Goal: Task Accomplishment & Management: Manage account settings

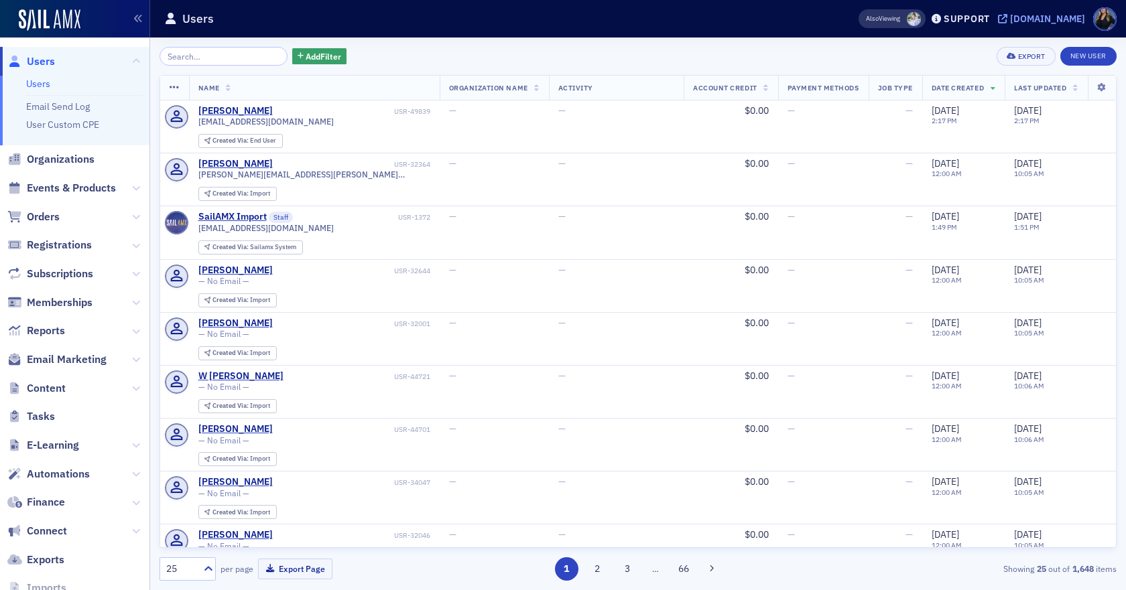
click at [1010, 14] on div "[DOMAIN_NAME]" at bounding box center [1047, 19] width 75 height 12
click at [118, 188] on span "Events & Products" at bounding box center [74, 188] width 149 height 29
click at [132, 190] on icon at bounding box center [136, 188] width 8 height 8
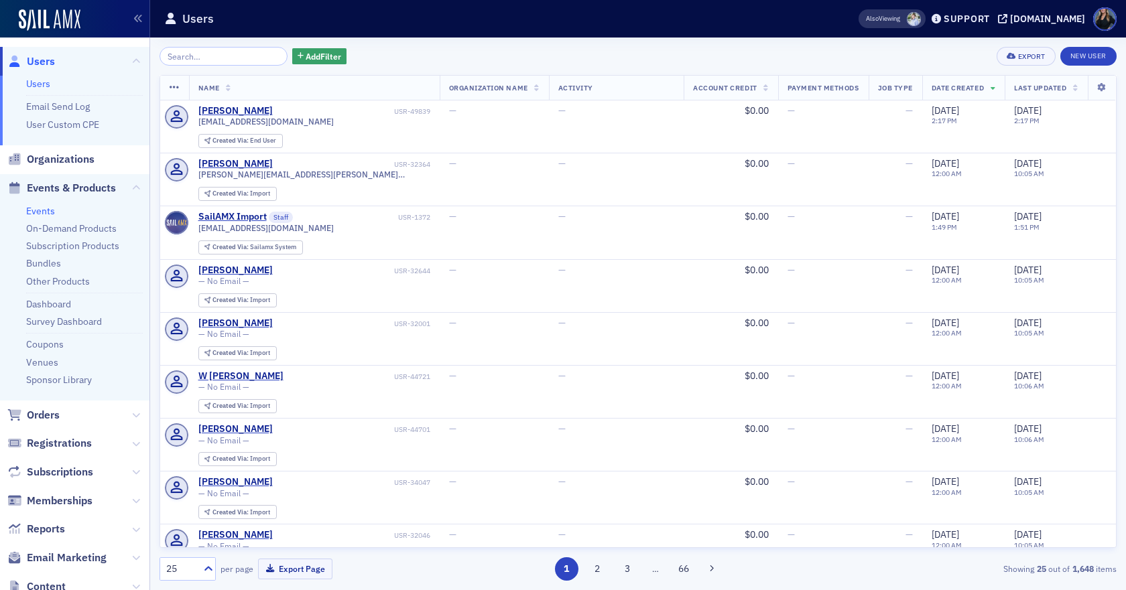
click at [31, 213] on link "Events" at bounding box center [40, 211] width 29 height 12
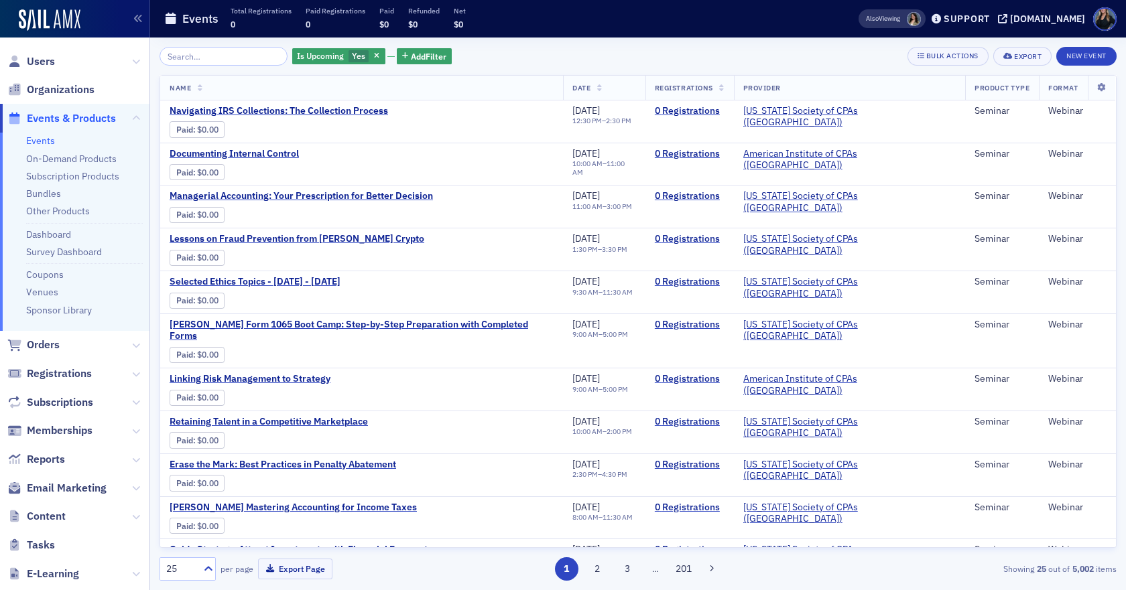
click at [522, 52] on div "Is Upcoming Yes Add Filter Bulk Actions Export New Event" at bounding box center [638, 56] width 957 height 19
click at [1010, 20] on div "[DOMAIN_NAME]" at bounding box center [1047, 19] width 75 height 12
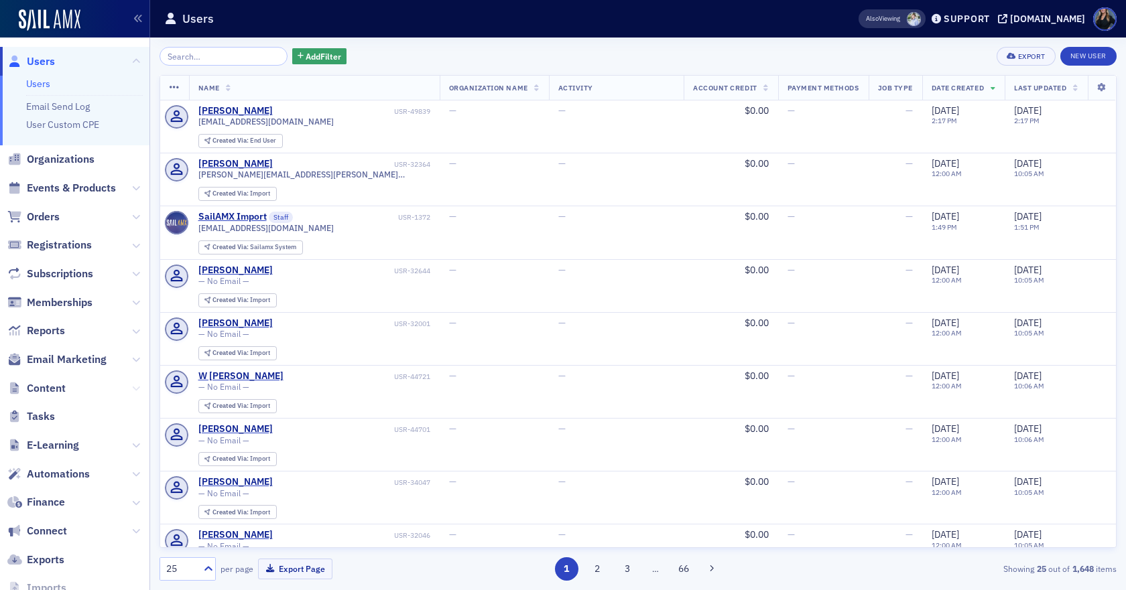
click at [132, 391] on icon at bounding box center [136, 389] width 8 height 8
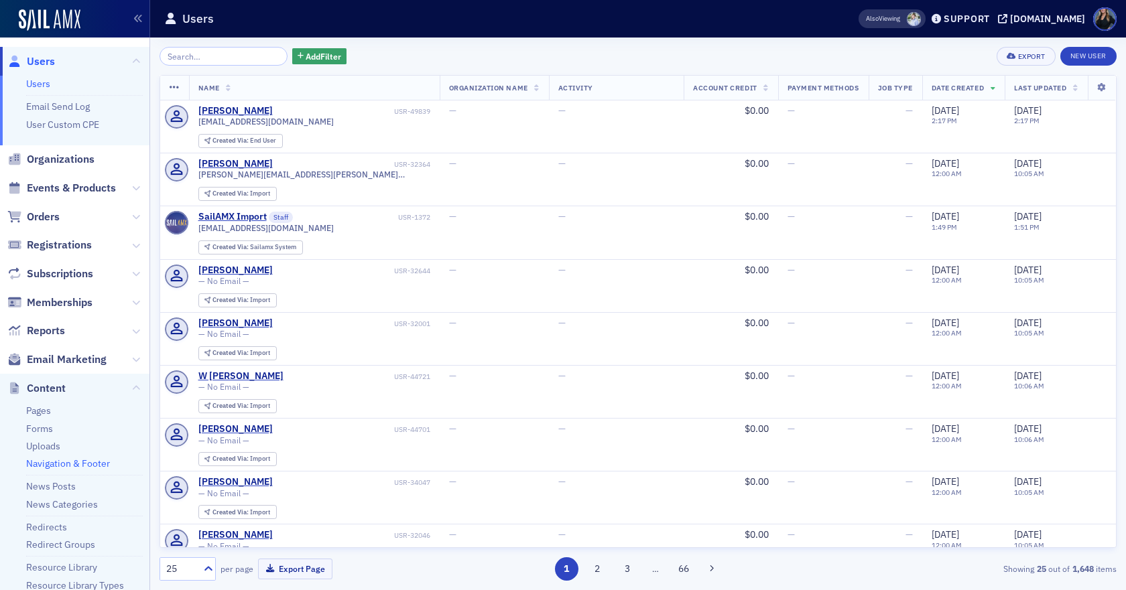
click at [54, 464] on link "Navigation & Footer" at bounding box center [68, 464] width 84 height 12
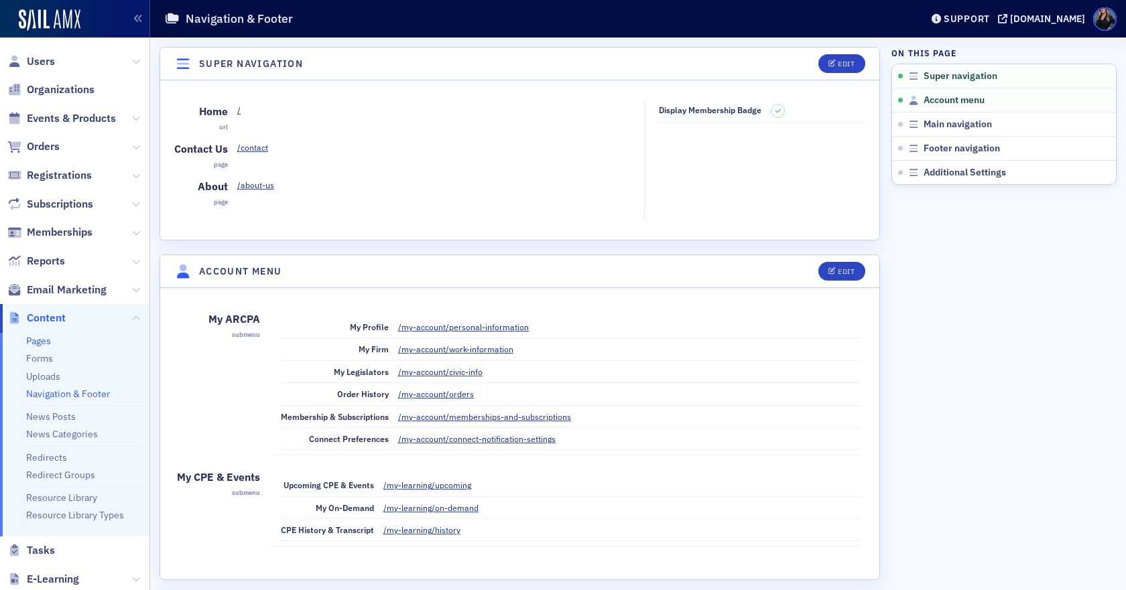
click at [40, 342] on link "Pages" at bounding box center [38, 341] width 25 height 12
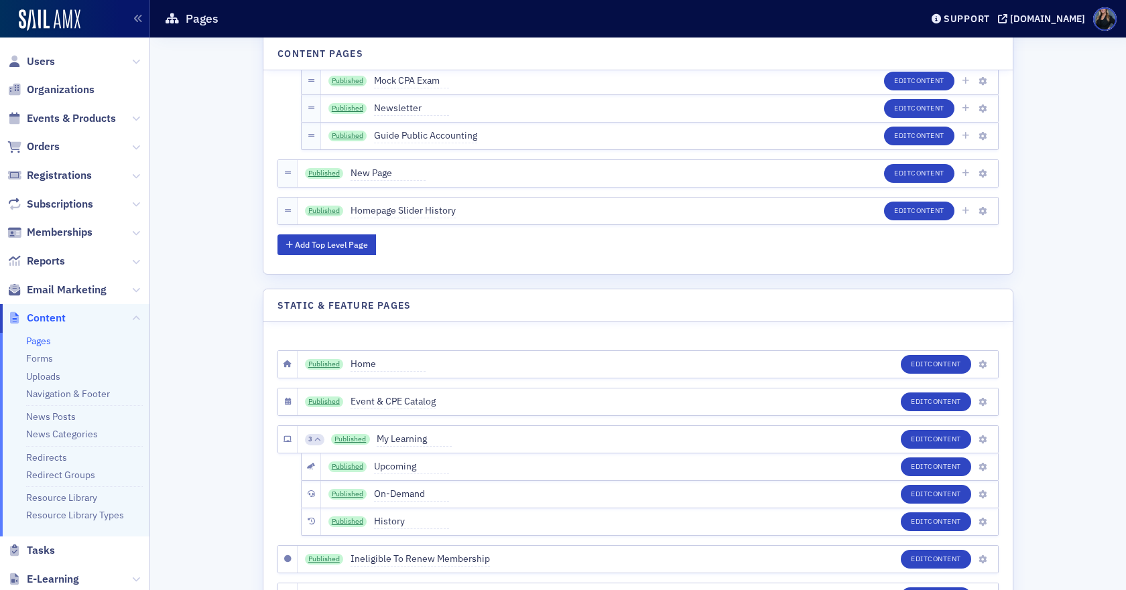
scroll to position [2346, 0]
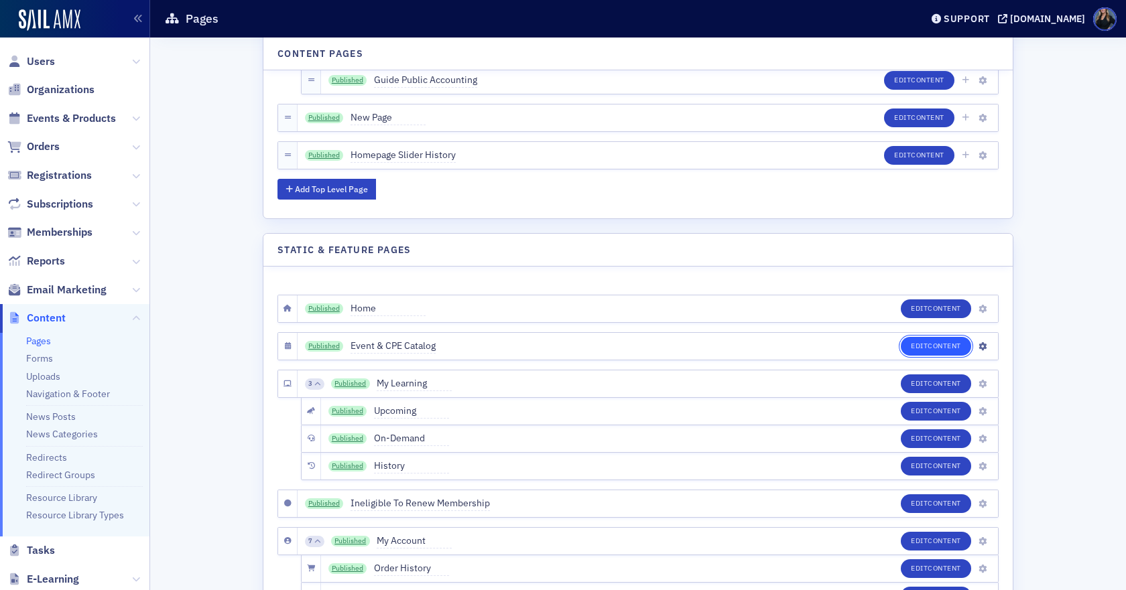
click at [935, 343] on span "Content" at bounding box center [945, 345] width 34 height 9
click at [932, 348] on span "Content" at bounding box center [945, 345] width 34 height 9
click at [928, 351] on span "Content" at bounding box center [945, 345] width 34 height 9
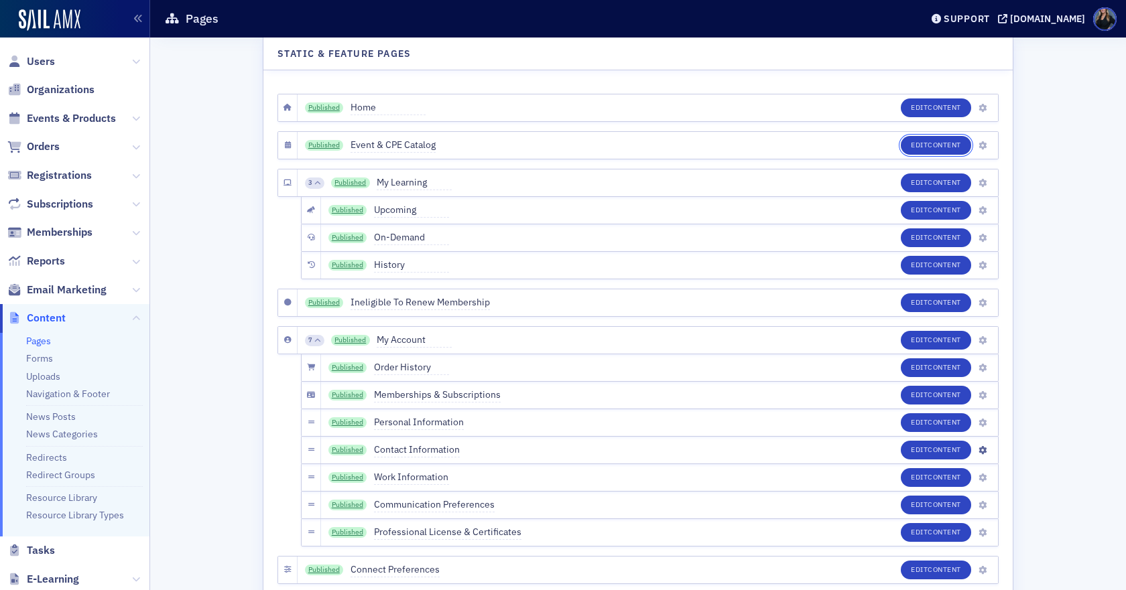
scroll to position [2413, 0]
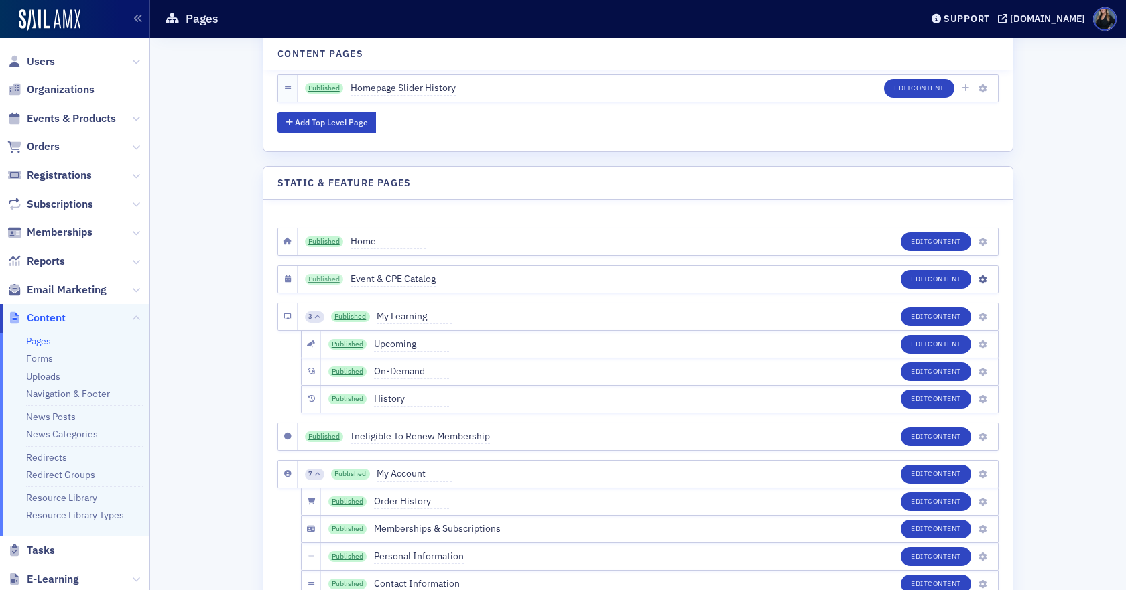
click at [323, 277] on link "Published" at bounding box center [324, 279] width 39 height 11
click at [978, 279] on icon "button" at bounding box center [982, 280] width 8 height 8
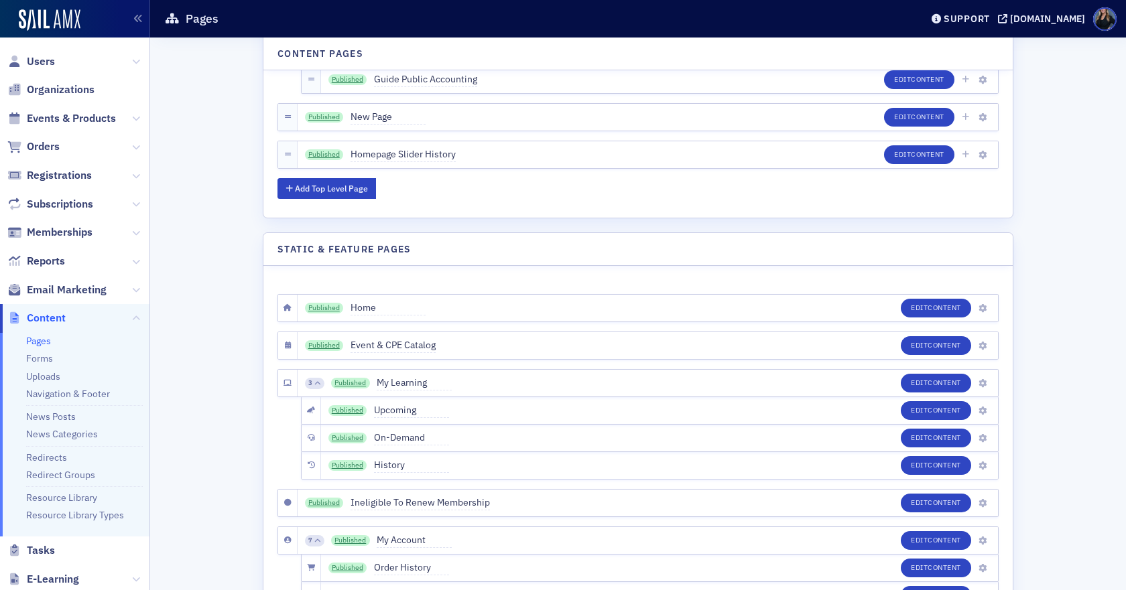
scroll to position [2346, 0]
click at [978, 348] on icon "button" at bounding box center [982, 347] width 8 height 8
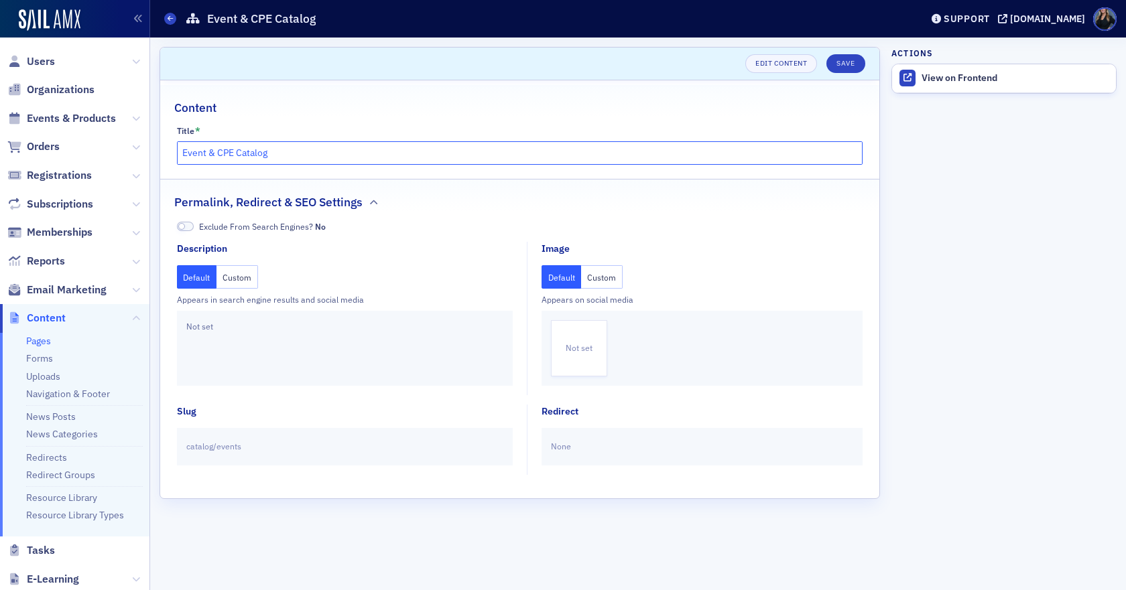
drag, startPoint x: 212, startPoint y: 151, endPoint x: 111, endPoint y: 139, distance: 101.9
click at [111, 139] on div "Users Organizations Events & Products Orders Registrations Subscriptions Member…" at bounding box center [563, 295] width 1126 height 590
type input "CPE & Events Catalog"
click at [847, 64] on button "Save" at bounding box center [845, 63] width 38 height 19
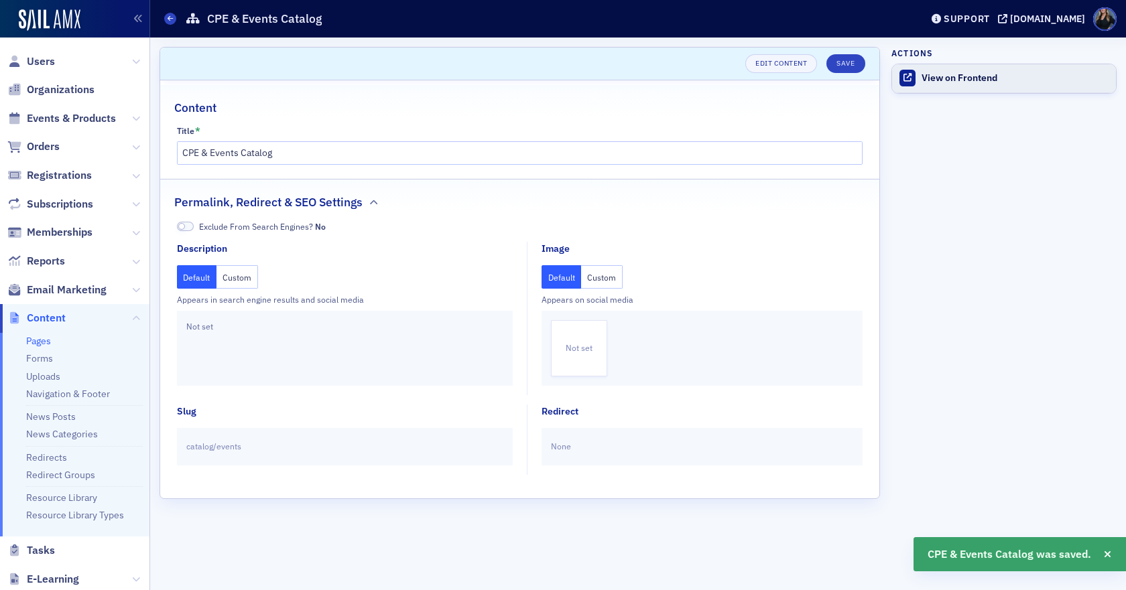
click at [976, 78] on div "View on Frontend" at bounding box center [1016, 78] width 188 height 12
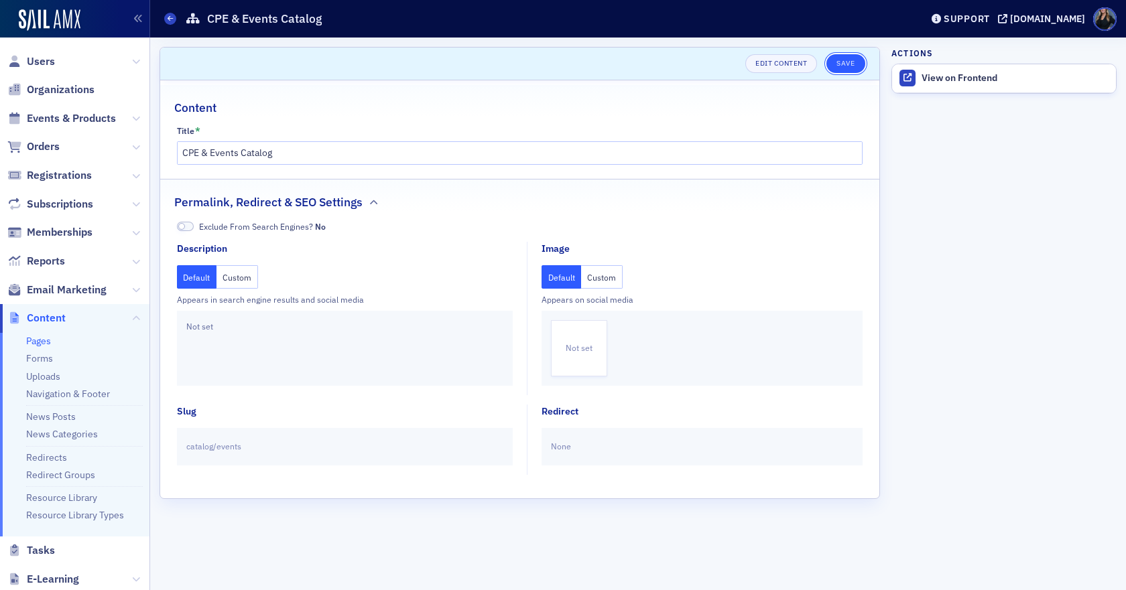
click at [850, 70] on button "Save" at bounding box center [845, 63] width 38 height 19
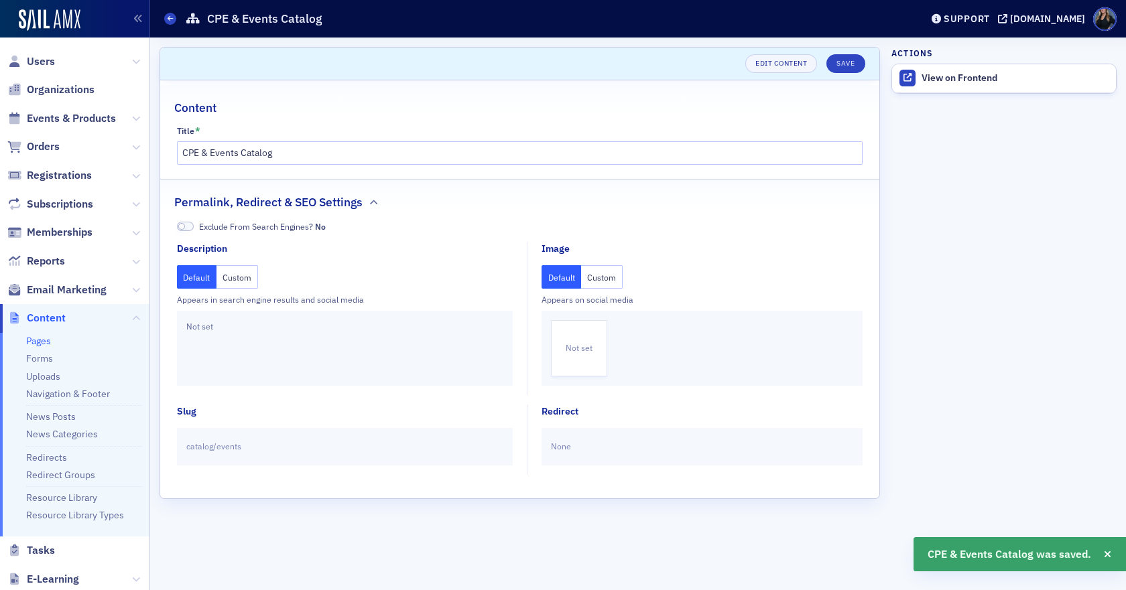
click at [42, 340] on link "Pages" at bounding box center [38, 341] width 25 height 12
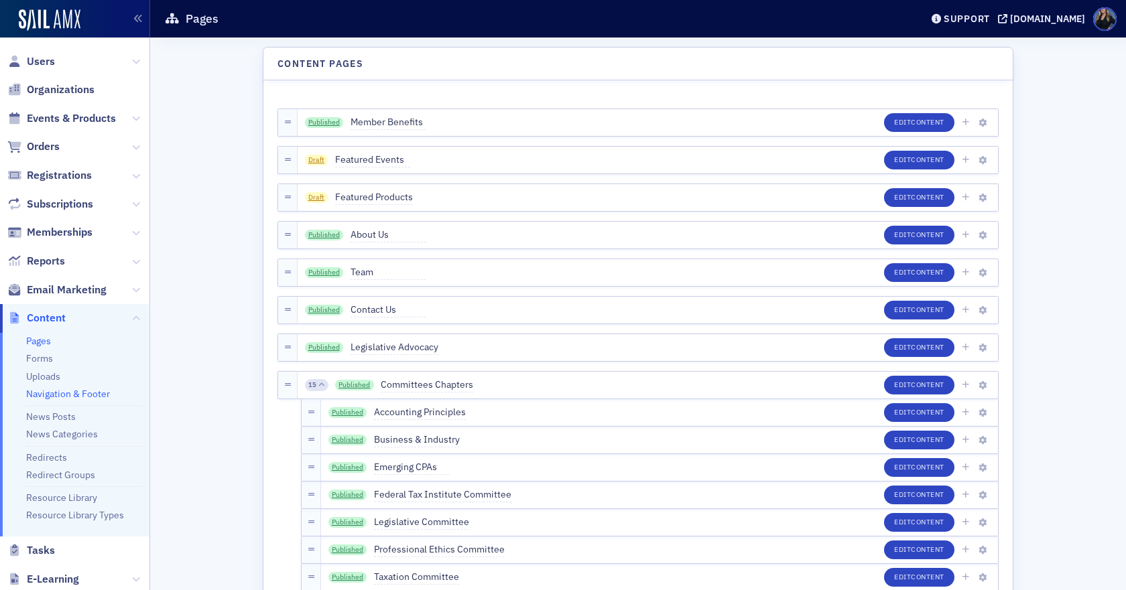
click at [59, 392] on link "Navigation & Footer" at bounding box center [68, 394] width 84 height 12
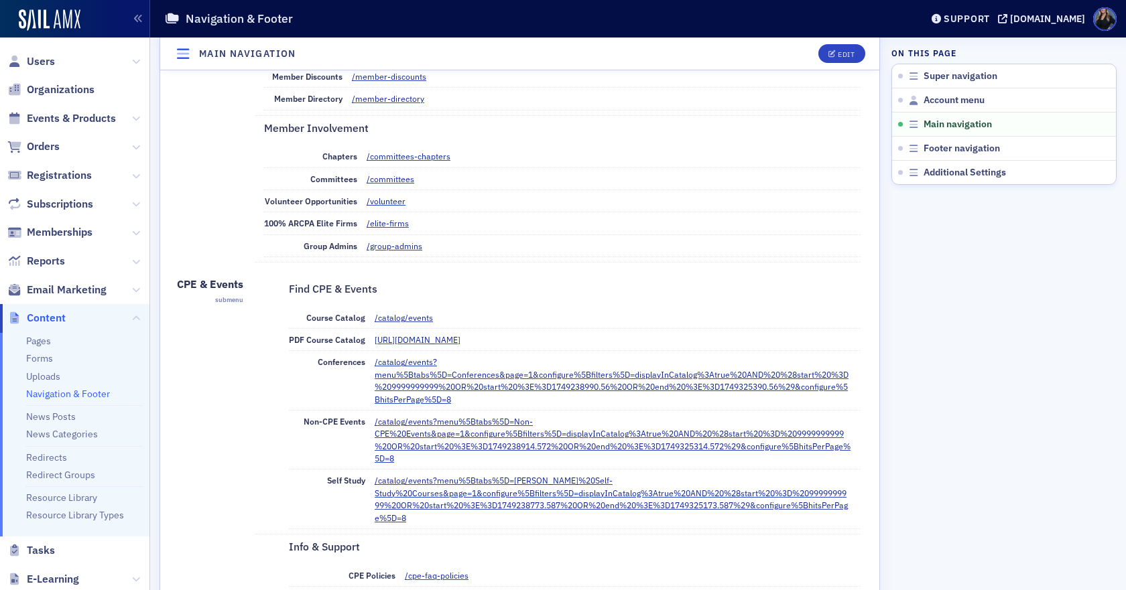
scroll to position [536, 0]
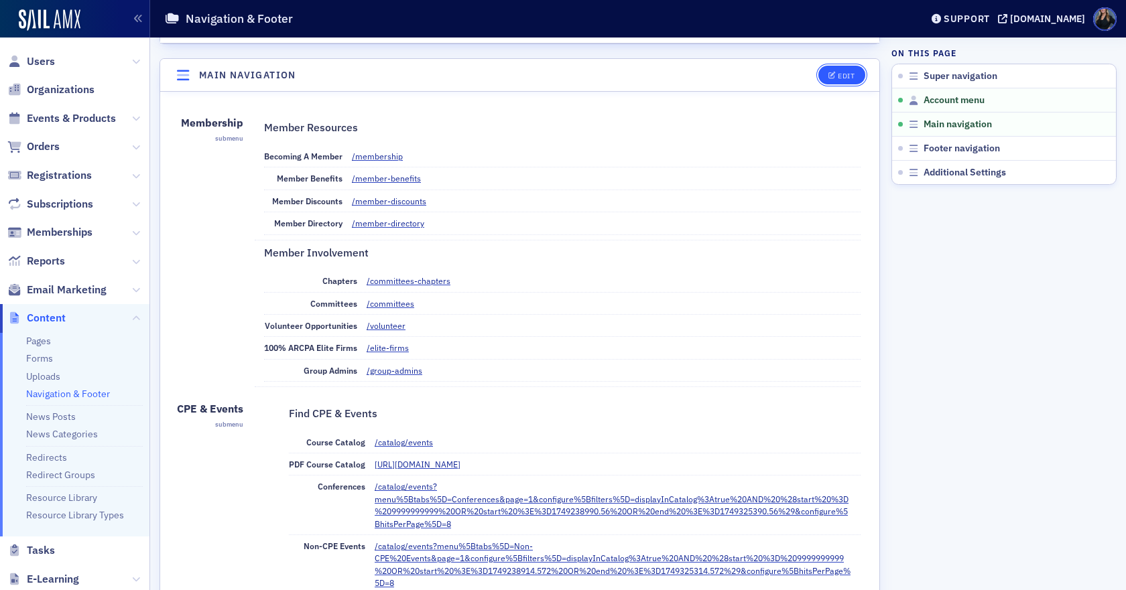
click at [838, 73] on div "Edit" at bounding box center [846, 75] width 17 height 7
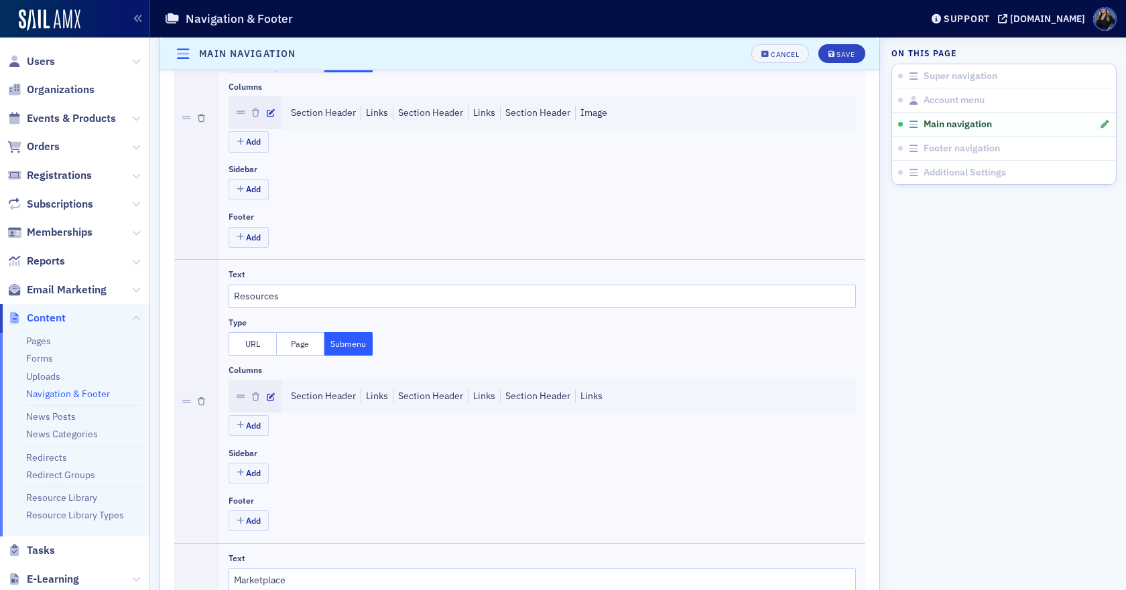
scroll to position [1019, 0]
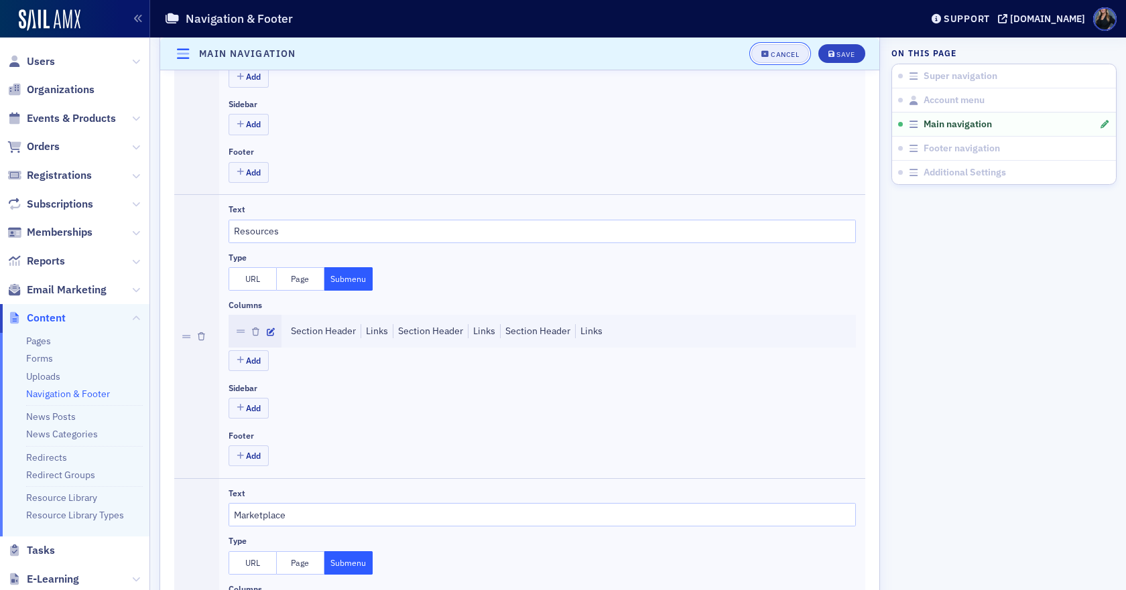
click at [772, 48] on button "Cancel" at bounding box center [780, 53] width 58 height 19
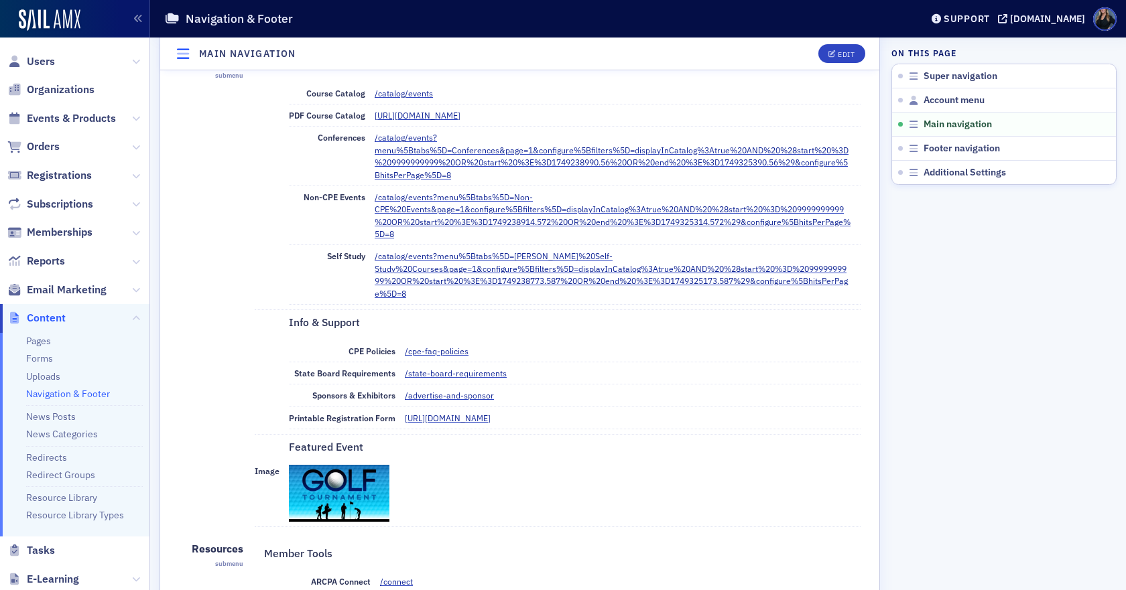
scroll to position [952, 0]
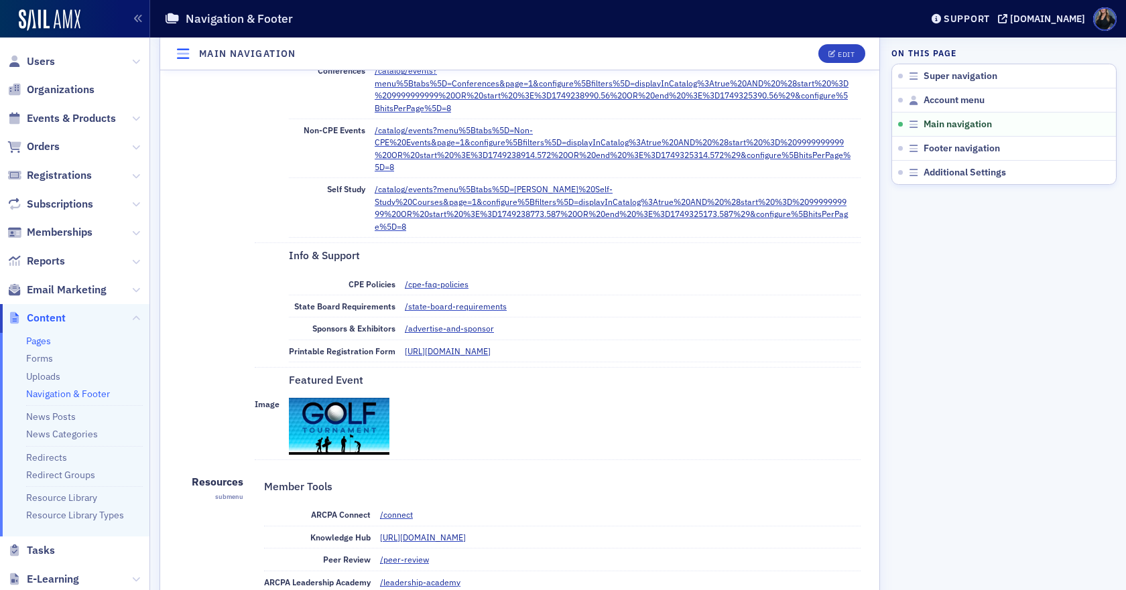
click at [39, 344] on link "Pages" at bounding box center [38, 341] width 25 height 12
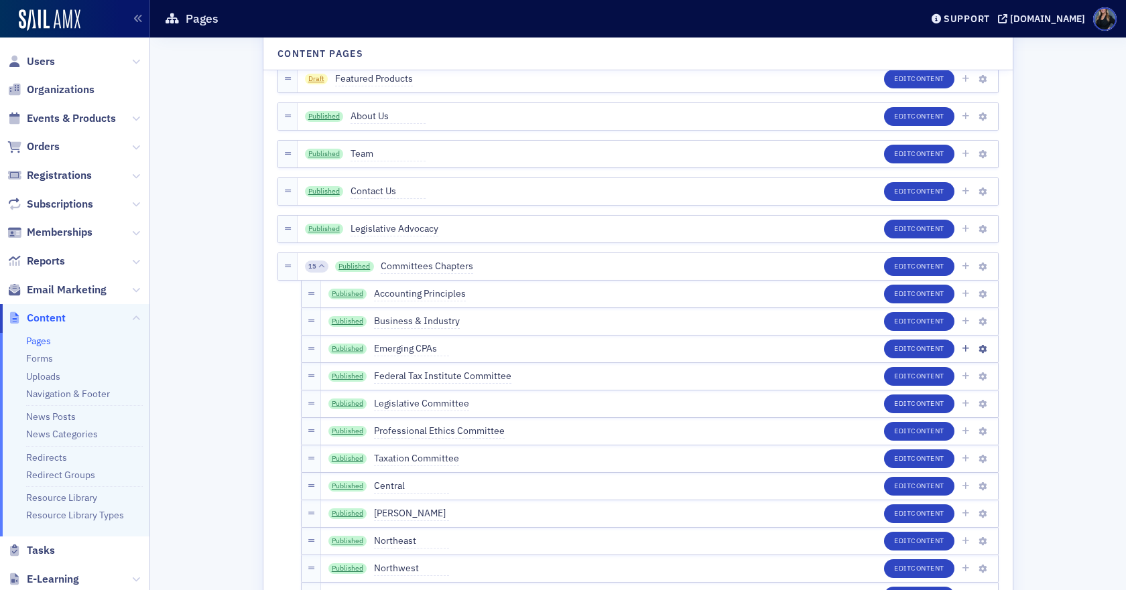
scroll to position [134, 0]
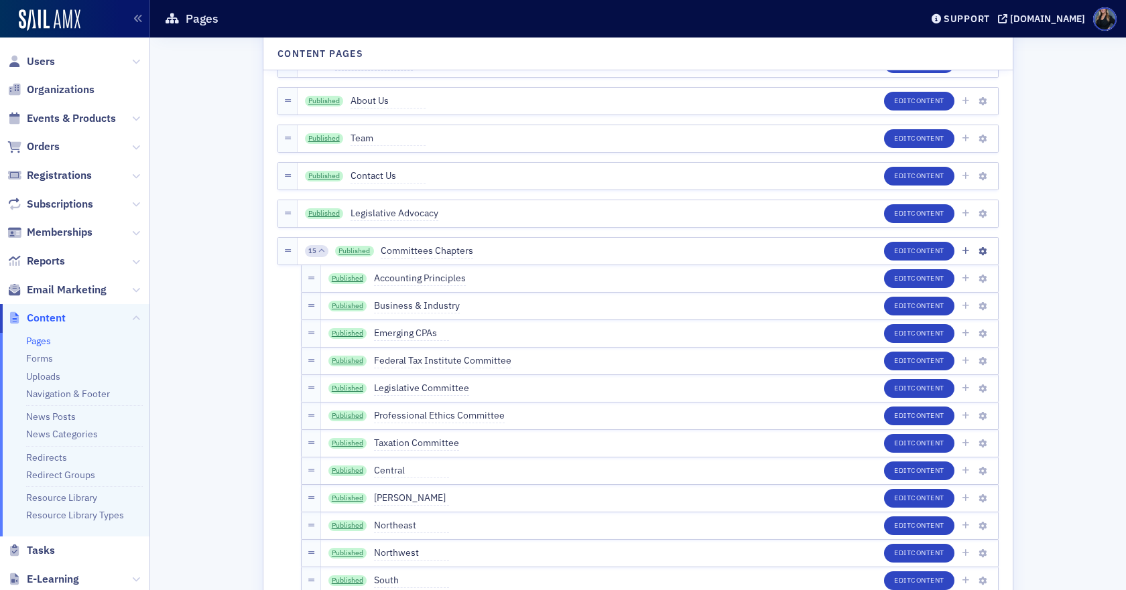
click at [318, 252] on icon at bounding box center [321, 251] width 6 height 6
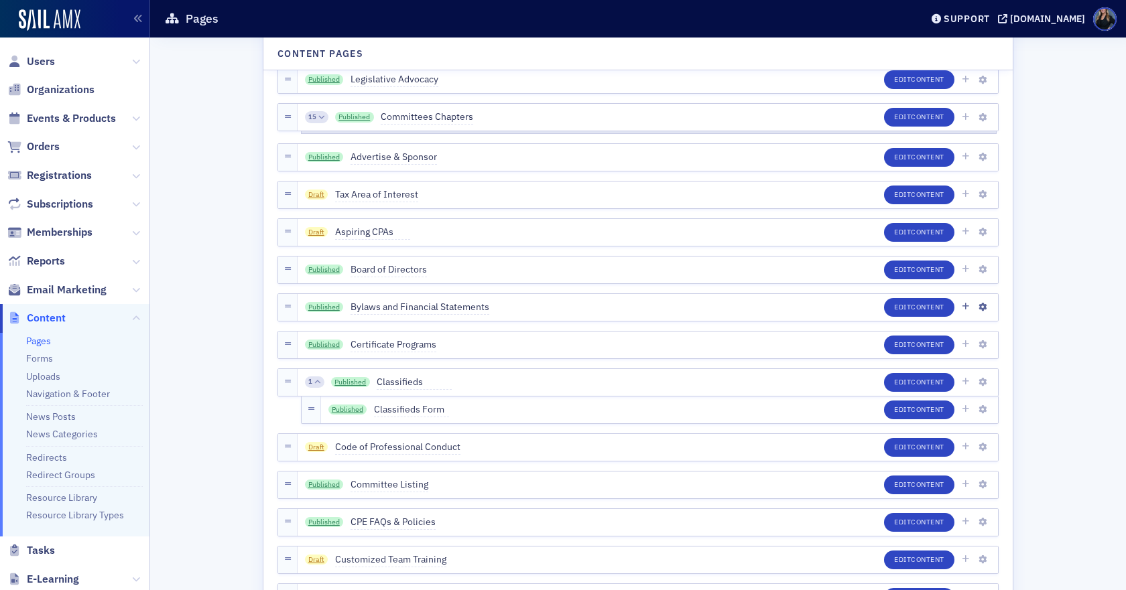
scroll to position [335, 0]
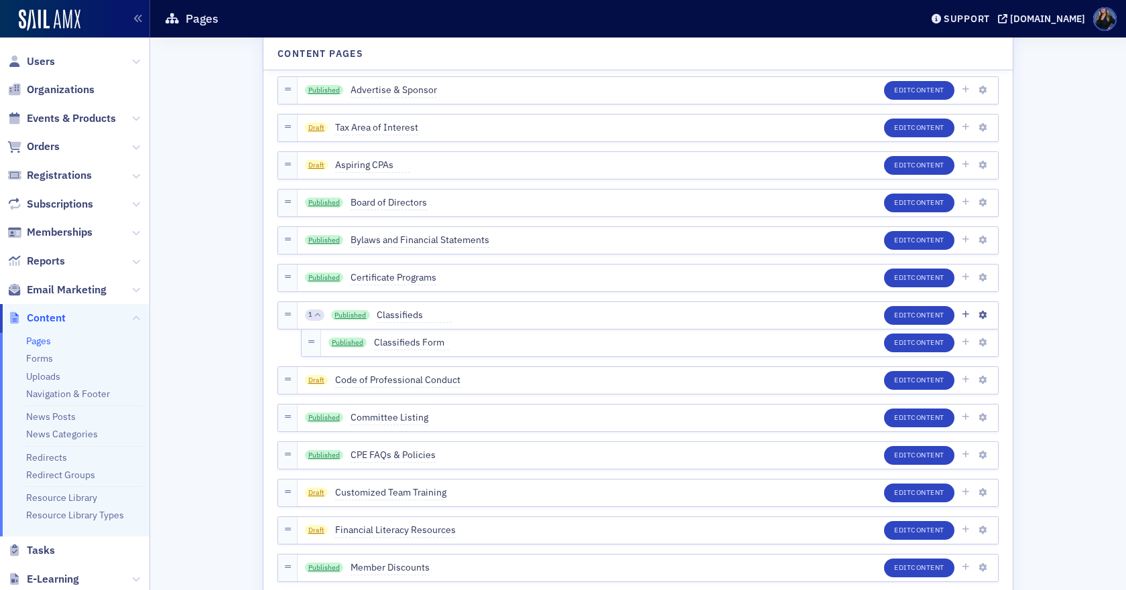
click at [314, 314] on icon at bounding box center [317, 315] width 6 height 6
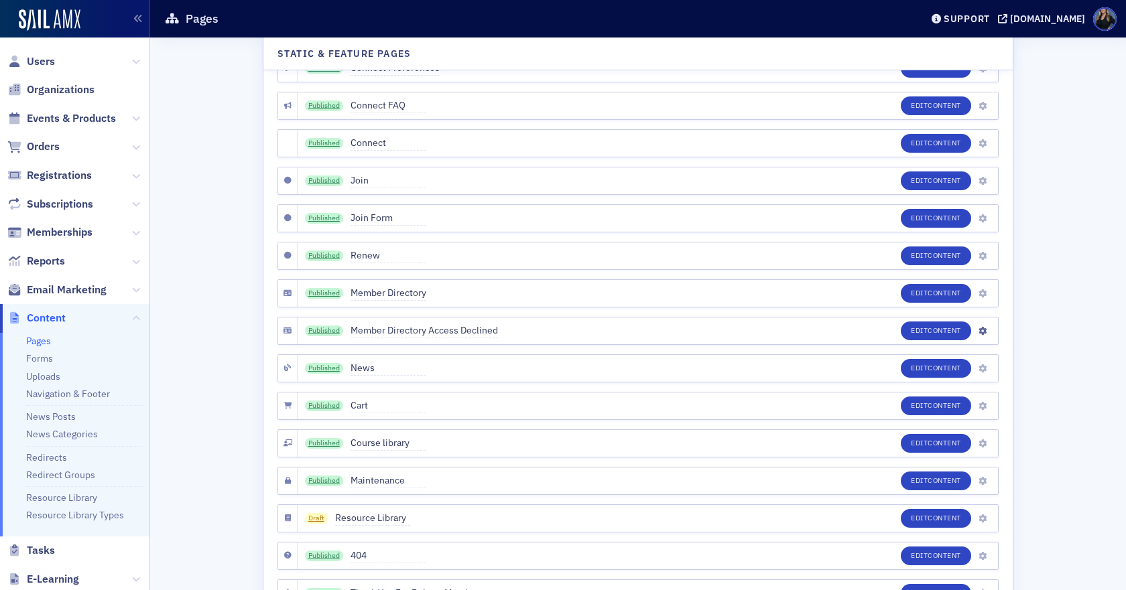
scroll to position [2674, 0]
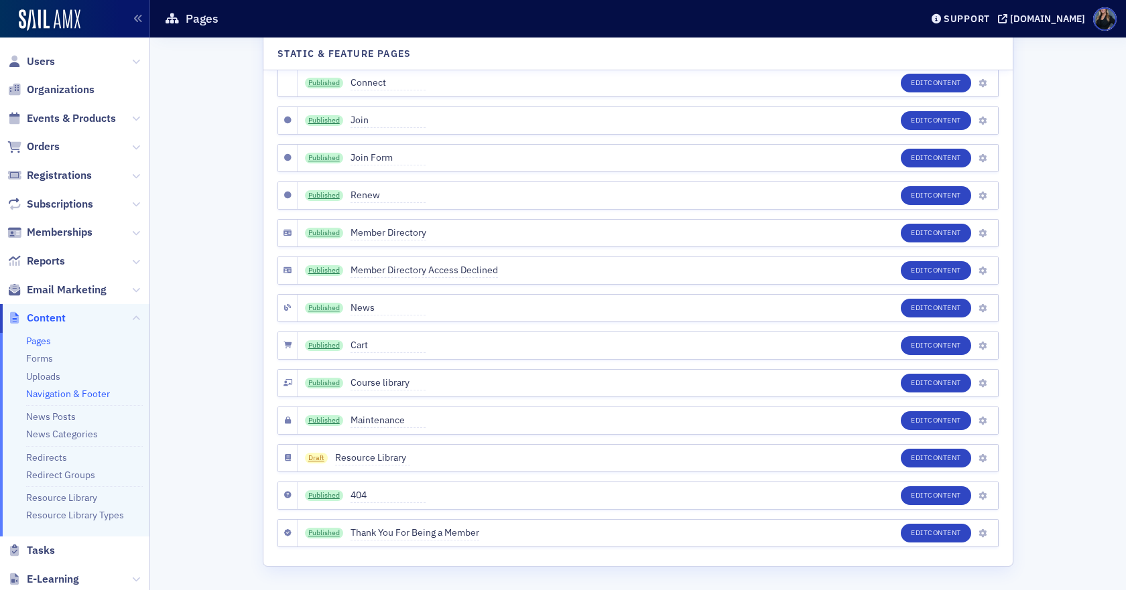
click at [62, 392] on link "Navigation & Footer" at bounding box center [68, 394] width 84 height 12
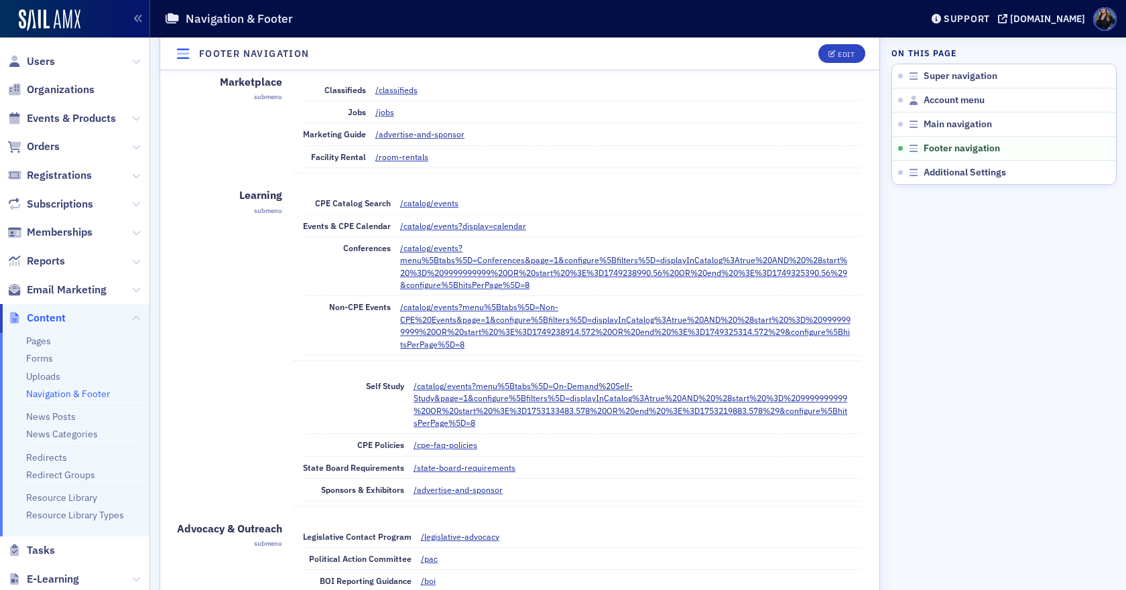
scroll to position [2808, 0]
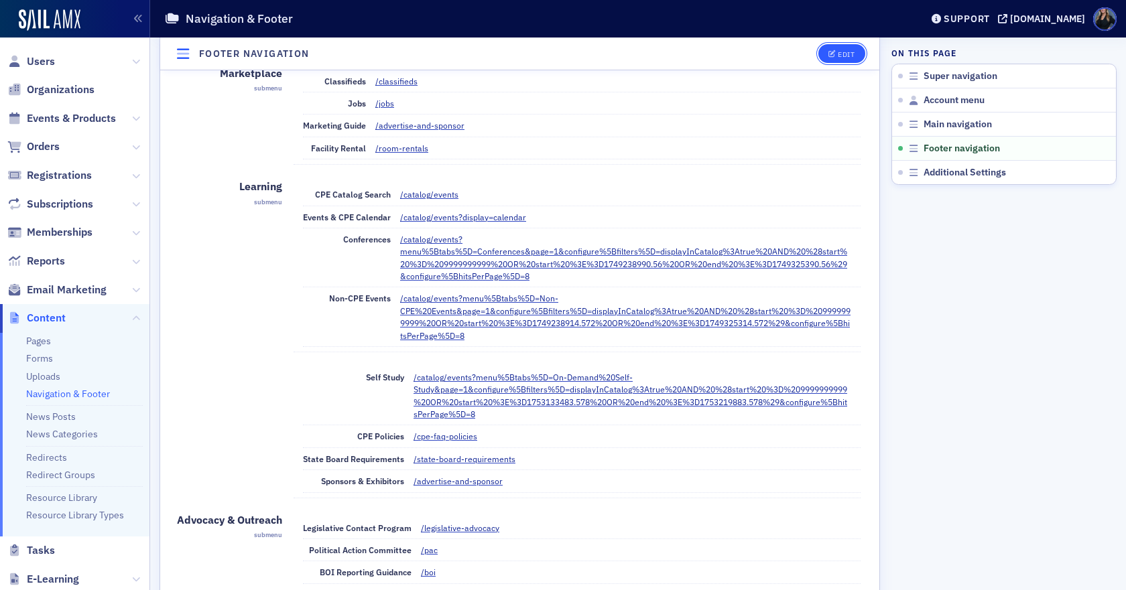
click at [841, 46] on button "Edit" at bounding box center [841, 53] width 46 height 19
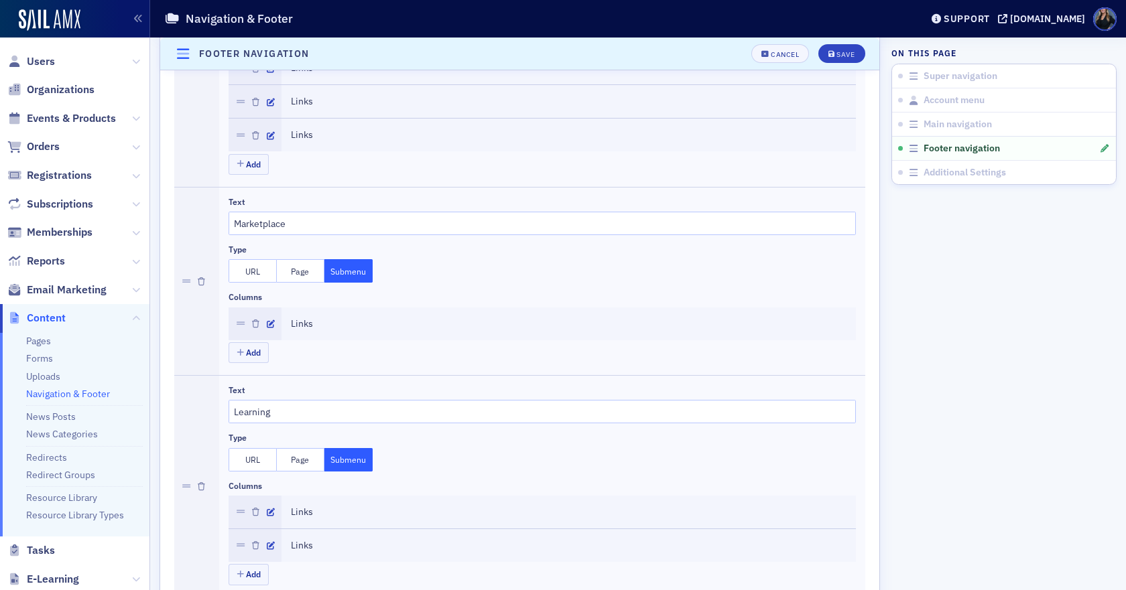
scroll to position [2731, 0]
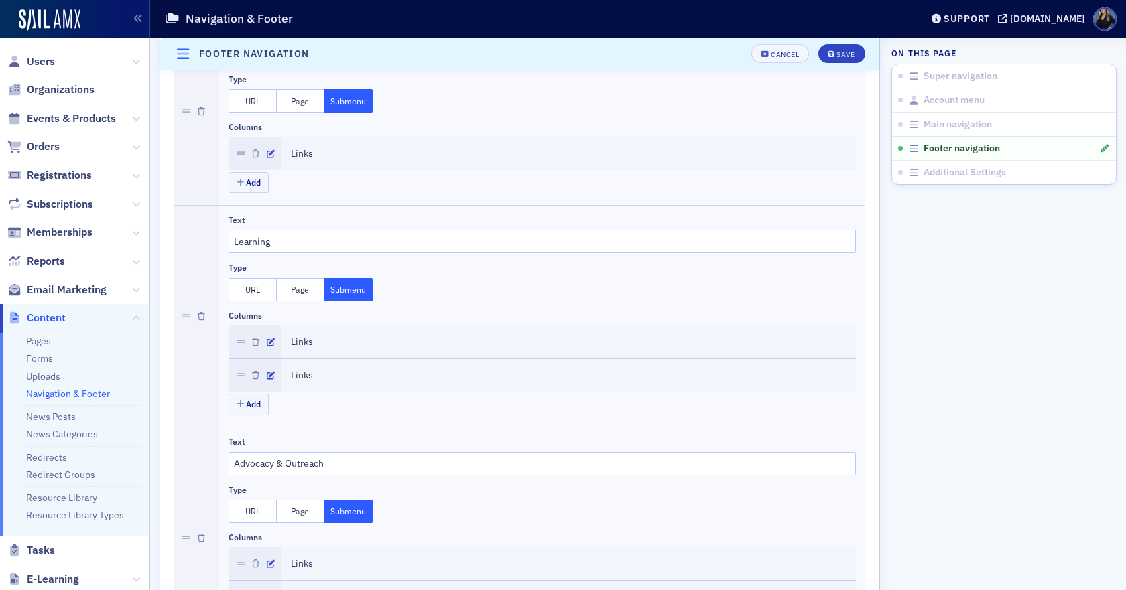
click at [352, 293] on button "Submenu" at bounding box center [348, 289] width 48 height 23
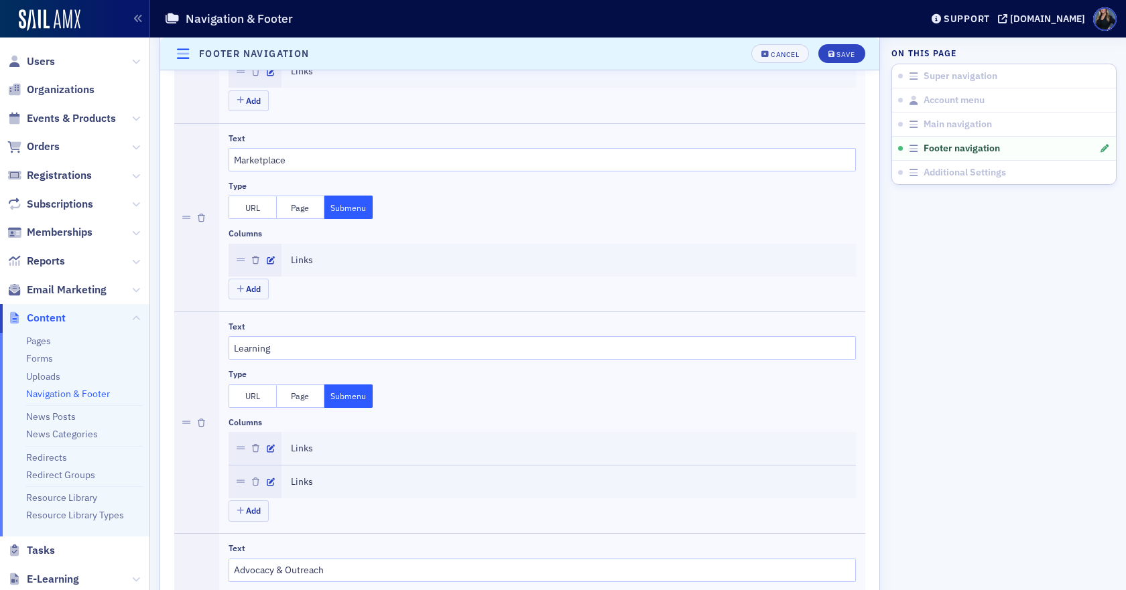
scroll to position [2664, 0]
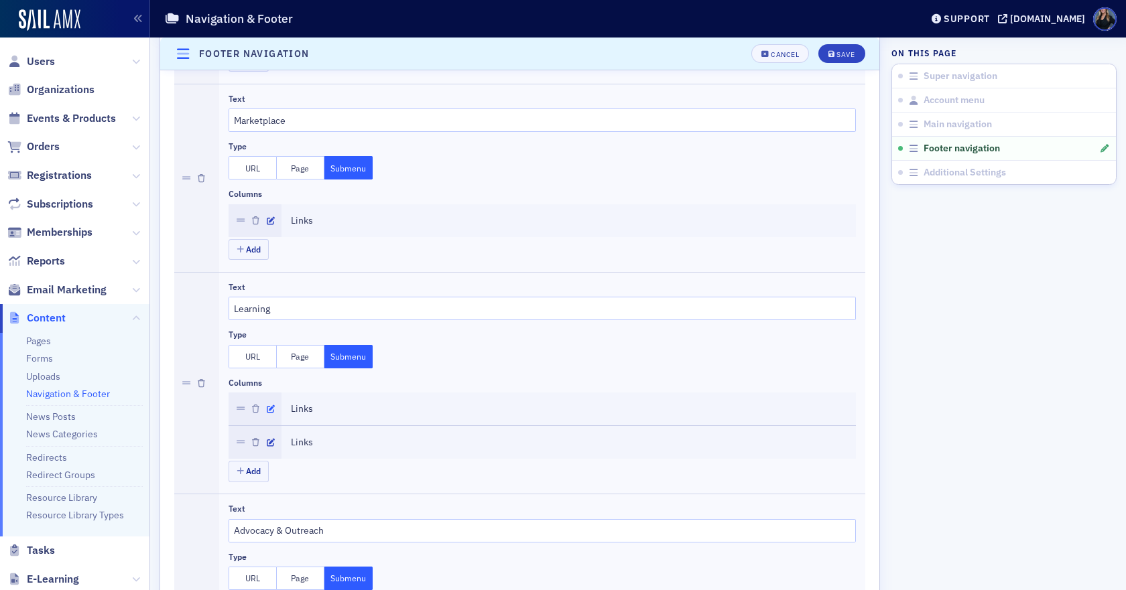
click at [270, 408] on icon "button" at bounding box center [271, 409] width 8 height 8
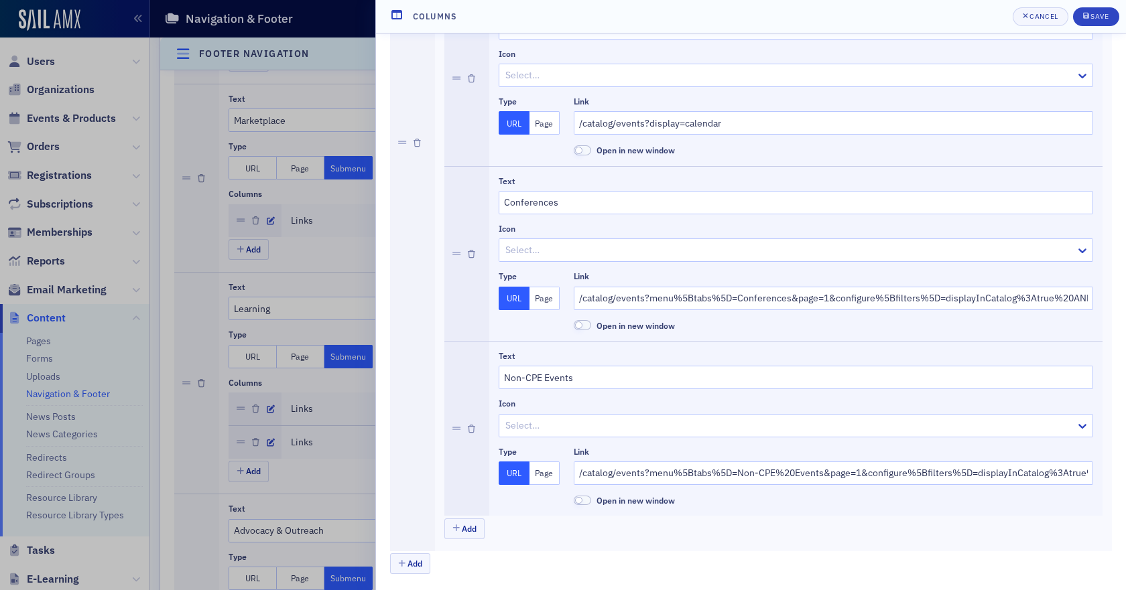
scroll to position [328, 0]
click at [1047, 16] on div "Cancel" at bounding box center [1043, 16] width 28 height 7
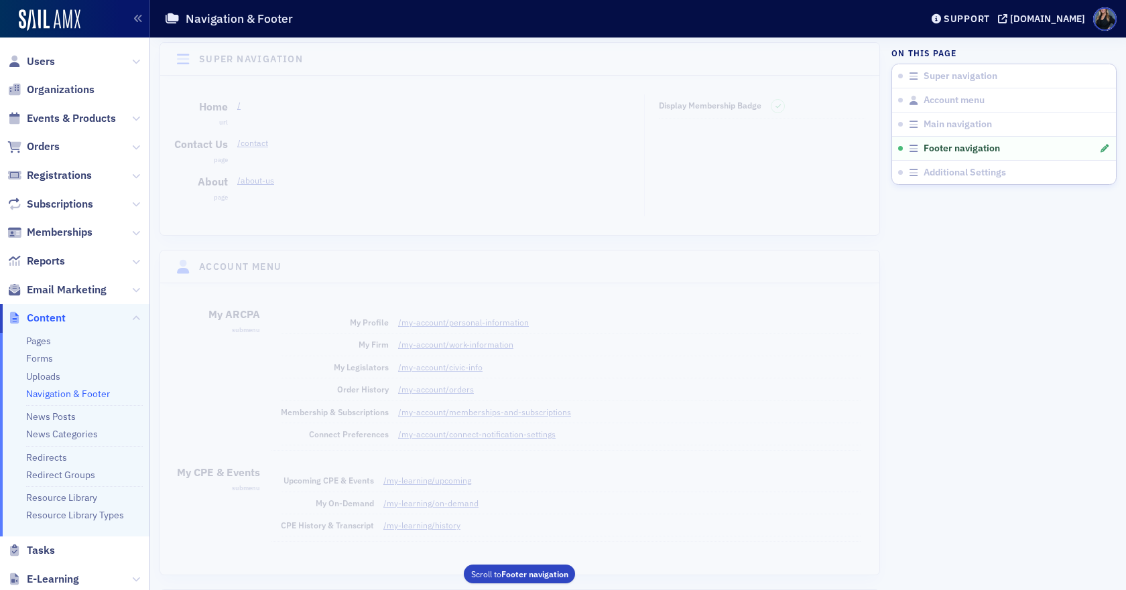
scroll to position [0, 0]
click at [57, 394] on link "Navigation & Footer" at bounding box center [68, 394] width 84 height 12
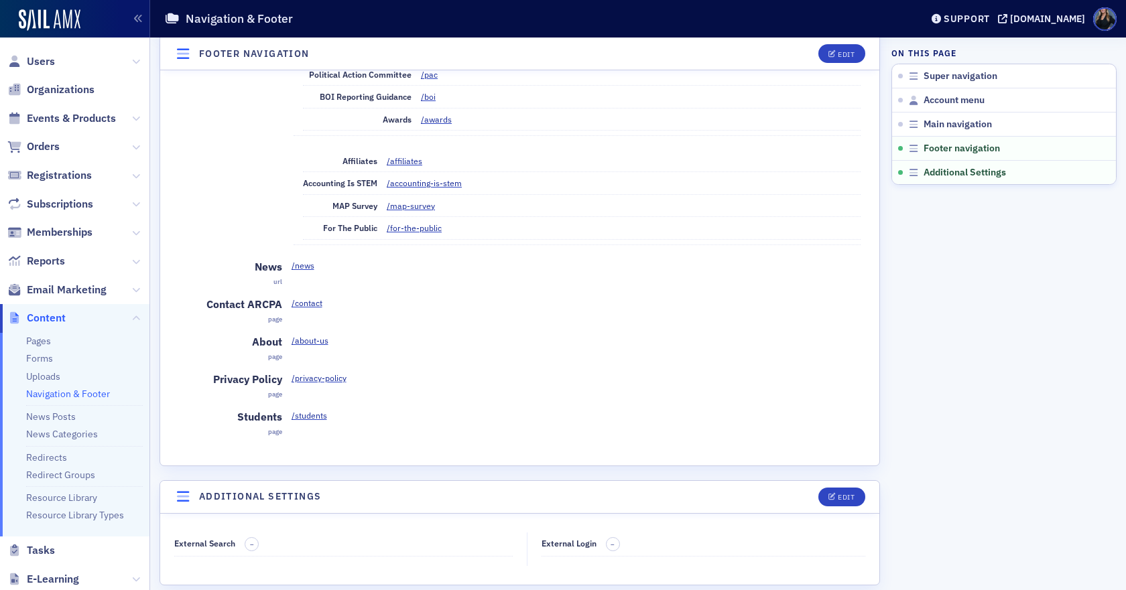
scroll to position [3303, 0]
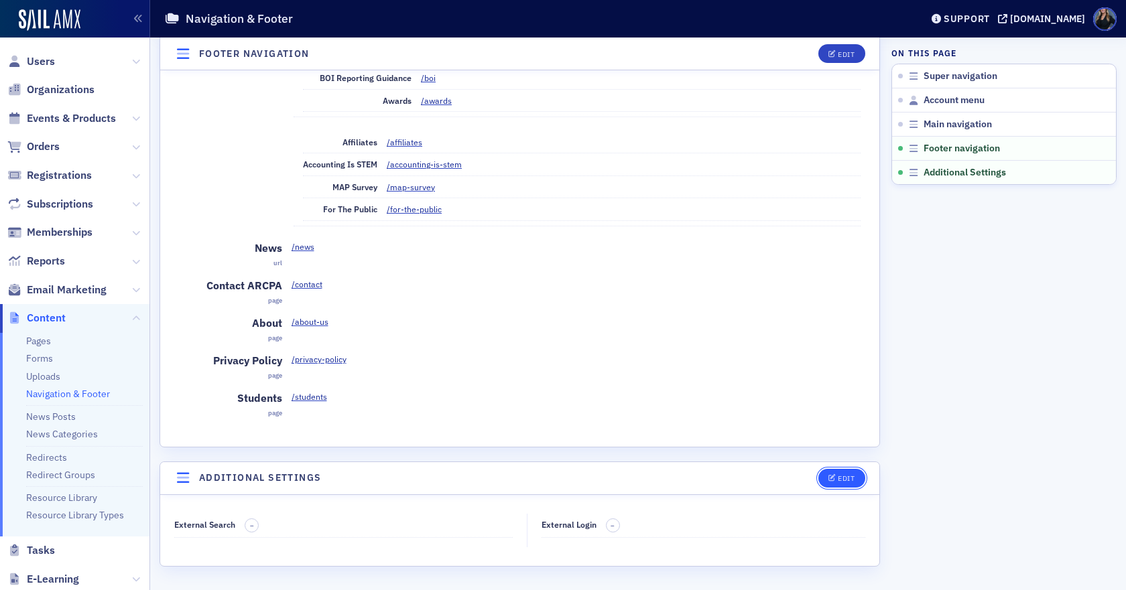
click at [838, 479] on div "Edit" at bounding box center [846, 478] width 17 height 7
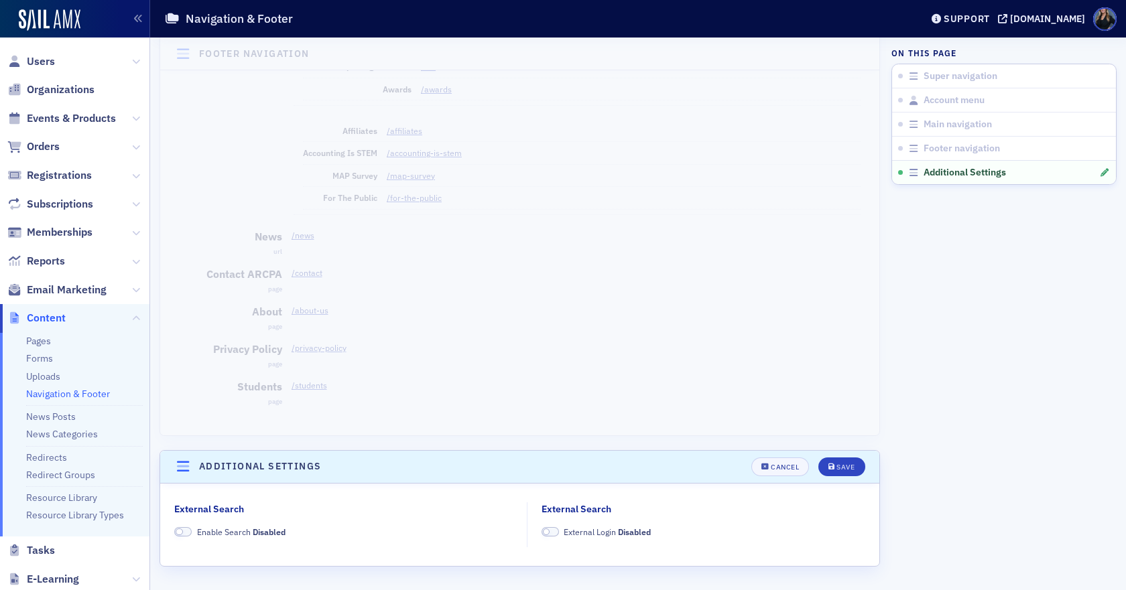
scroll to position [2912, 0]
click at [771, 469] on div "Cancel" at bounding box center [785, 467] width 28 height 7
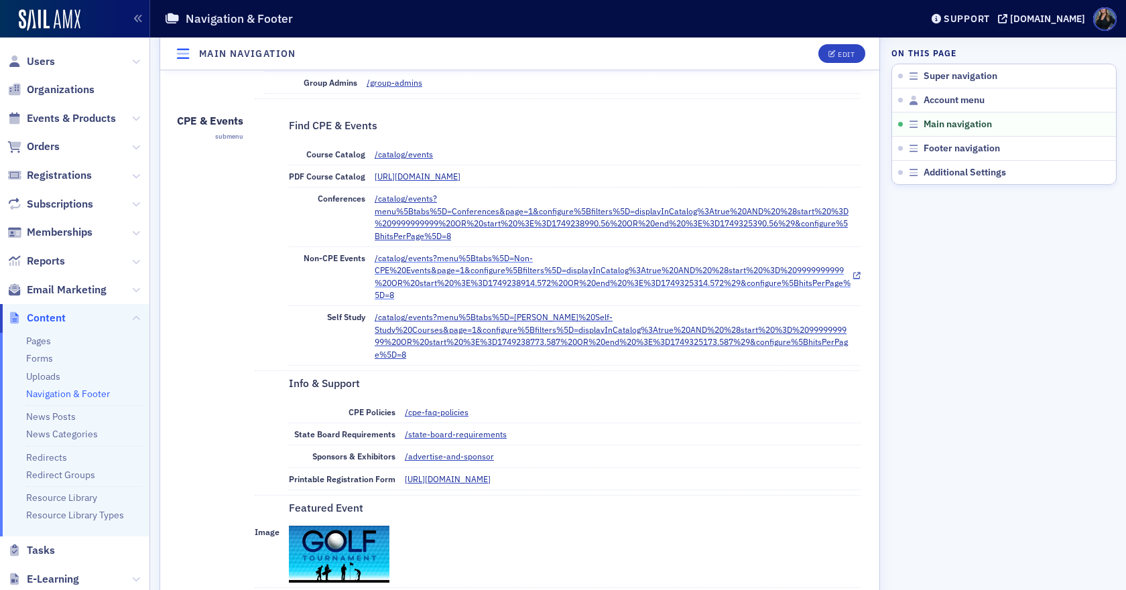
scroll to position [823, 0]
click at [841, 51] on div "Edit" at bounding box center [846, 53] width 17 height 7
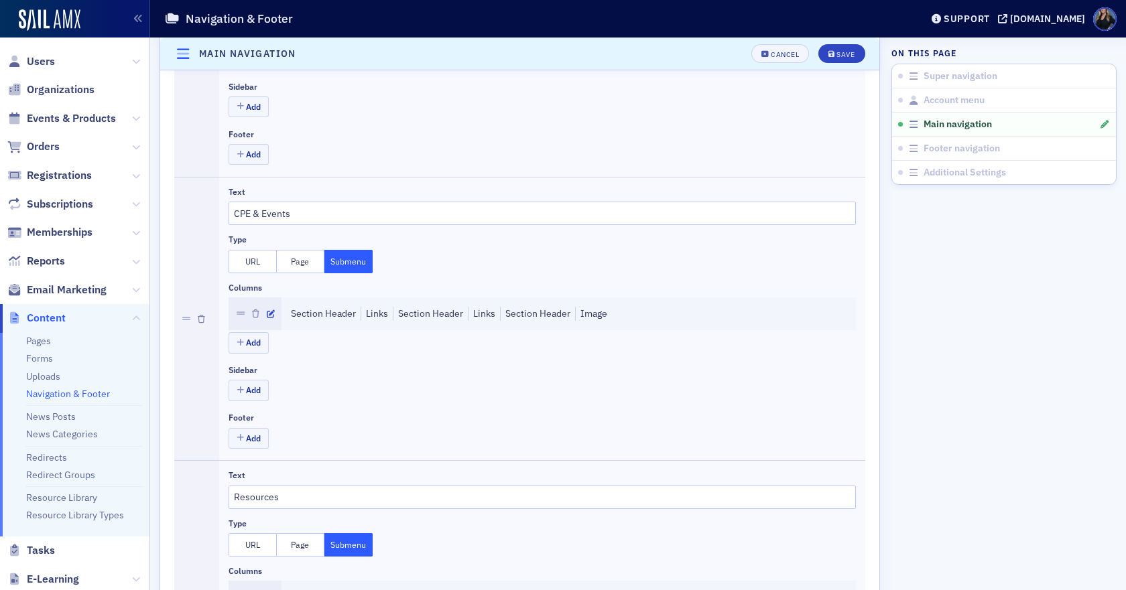
scroll to position [751, 0]
click at [269, 317] on icon "button" at bounding box center [271, 316] width 8 height 8
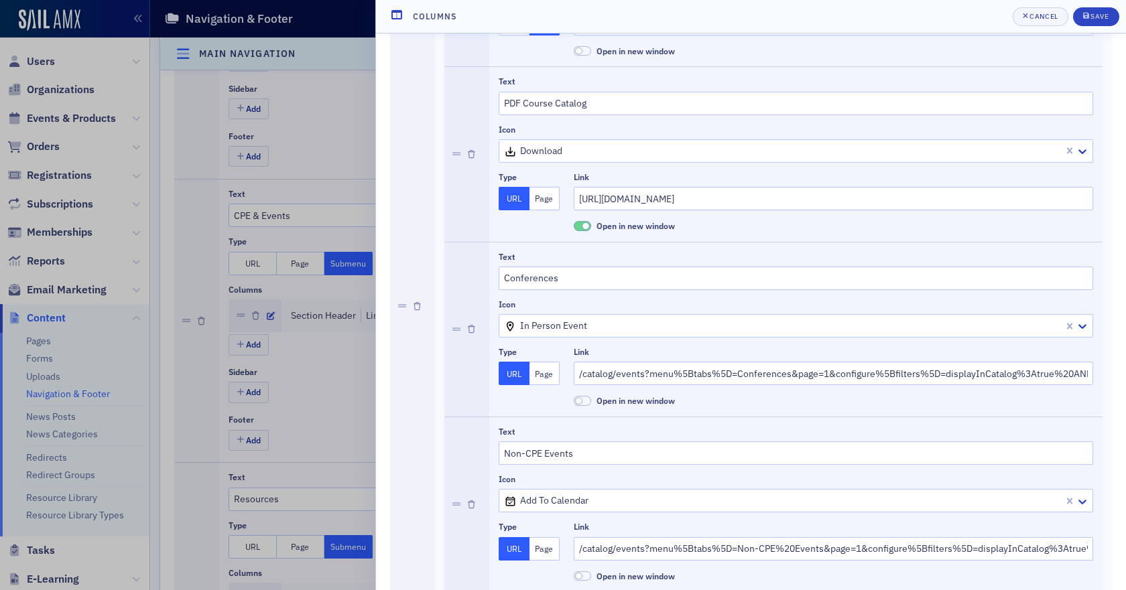
scroll to position [469, 0]
click at [1029, 17] on div "Cancel" at bounding box center [1043, 16] width 28 height 7
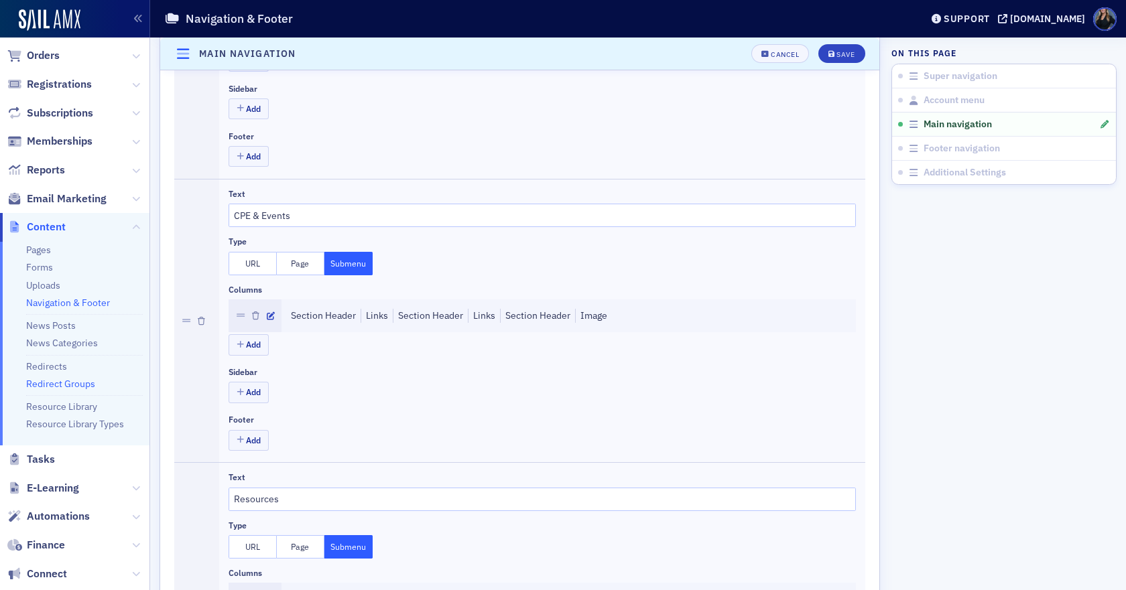
scroll to position [203, 0]
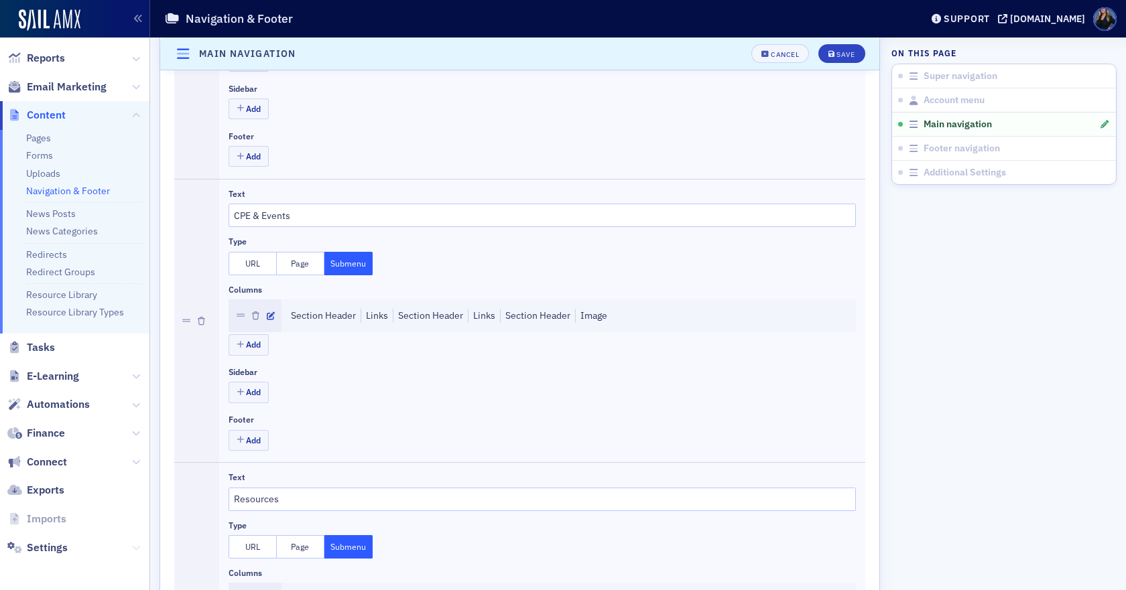
click at [132, 547] on icon at bounding box center [136, 548] width 8 height 8
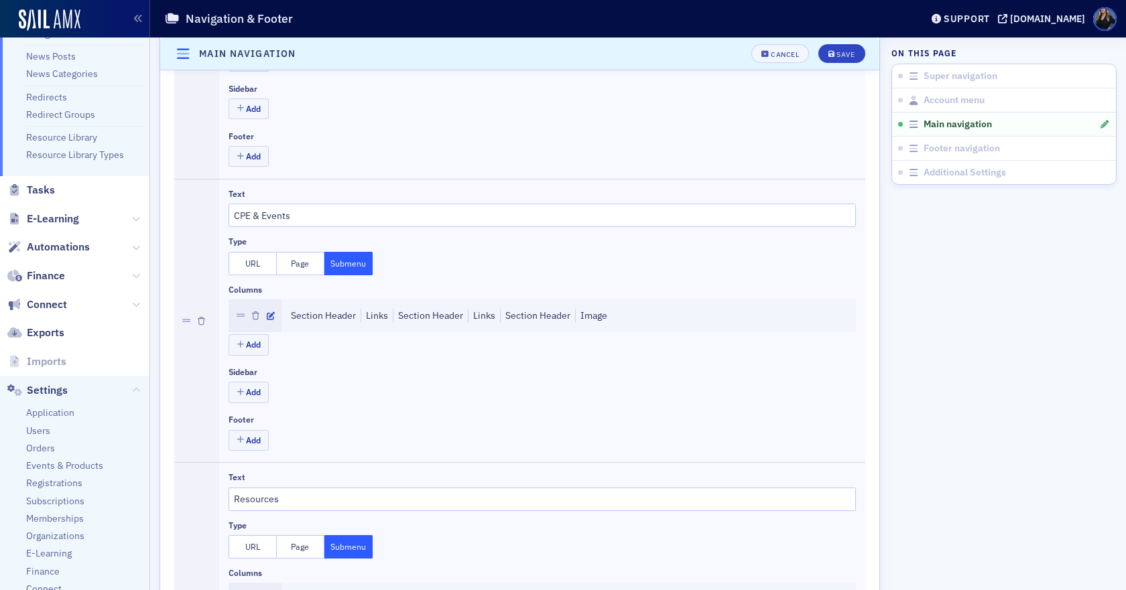
scroll to position [408, 0]
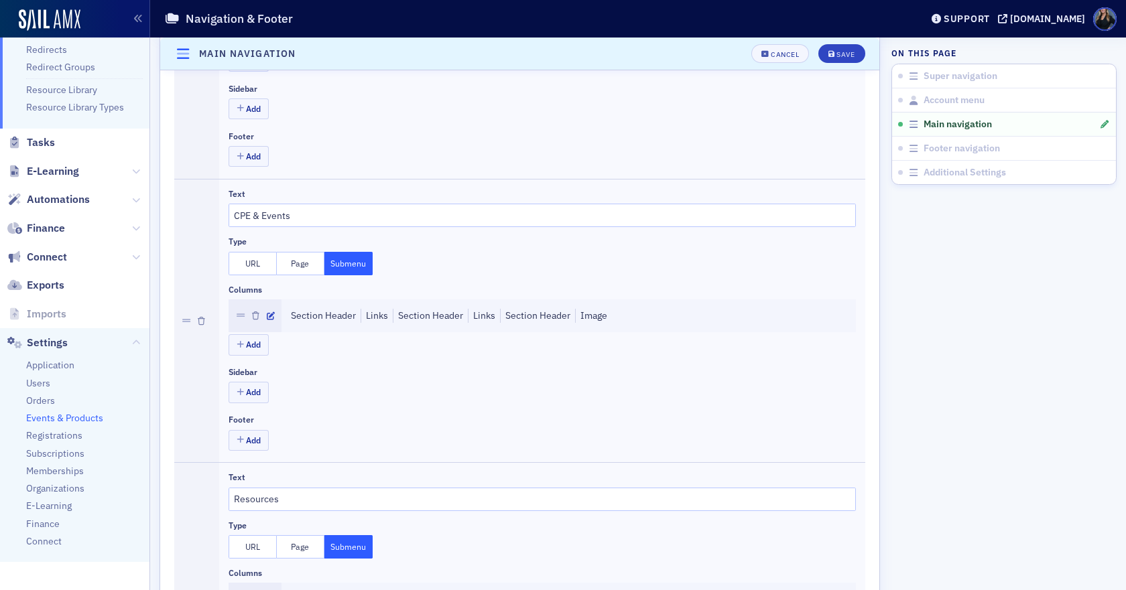
click at [88, 420] on span "Events & Products" at bounding box center [64, 418] width 77 height 13
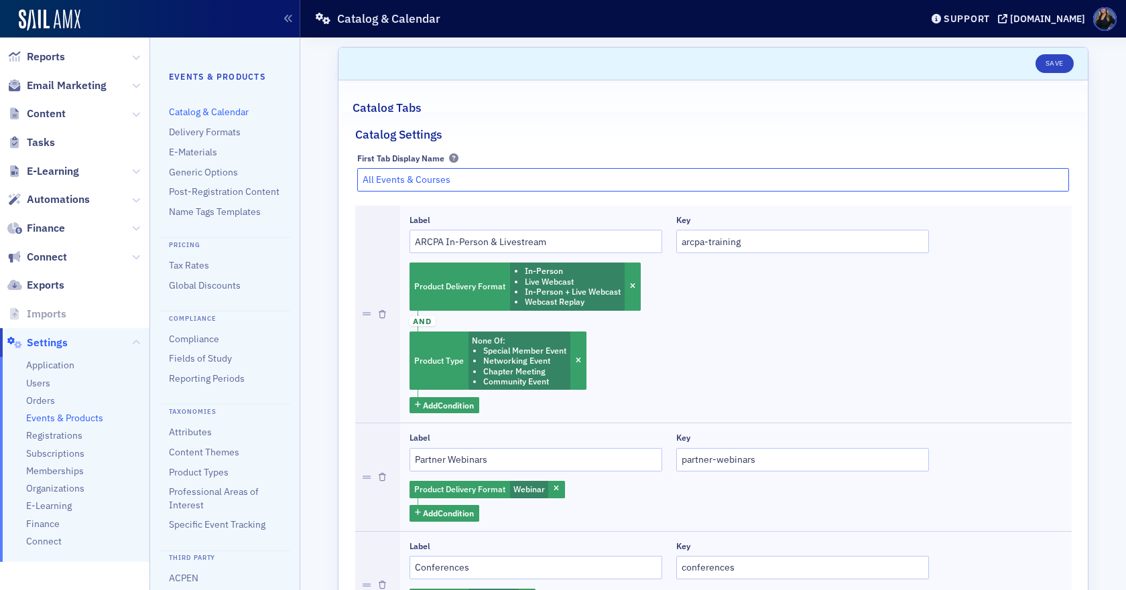
drag, startPoint x: 442, startPoint y: 180, endPoint x: 284, endPoint y: 189, distance: 157.7
click at [291, 182] on div "Users Organizations Events & Products Orders Registrations Subscriptions Member…" at bounding box center [563, 295] width 1126 height 590
type input "C"
type input "All CPE & Events"
click at [1058, 66] on button "Save" at bounding box center [1054, 63] width 38 height 19
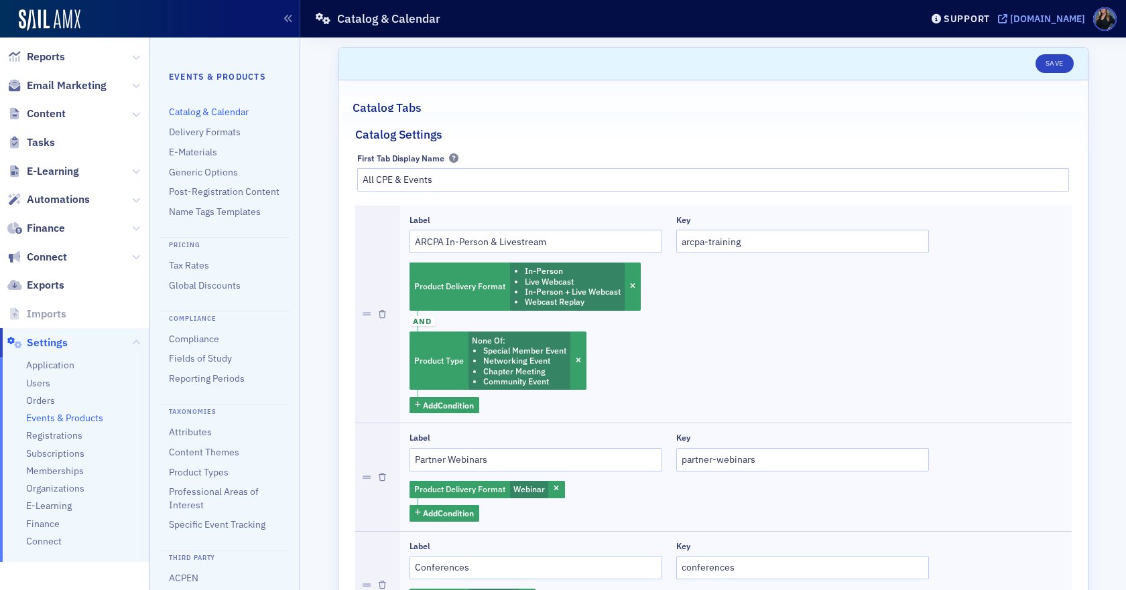
click at [1010, 17] on div "[DOMAIN_NAME]" at bounding box center [1047, 19] width 75 height 12
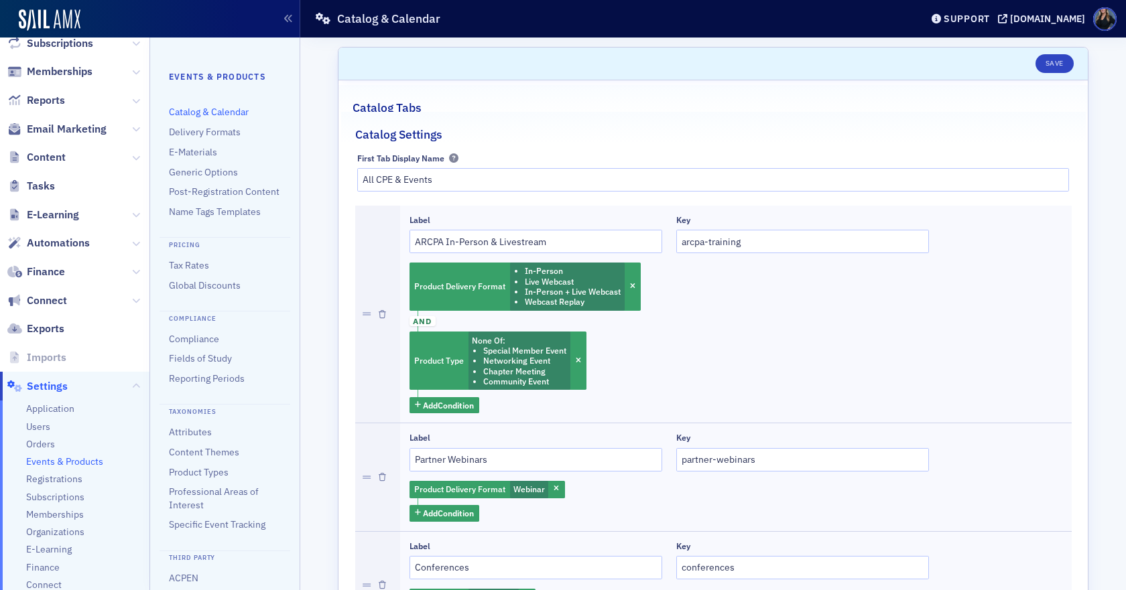
scroll to position [137, 0]
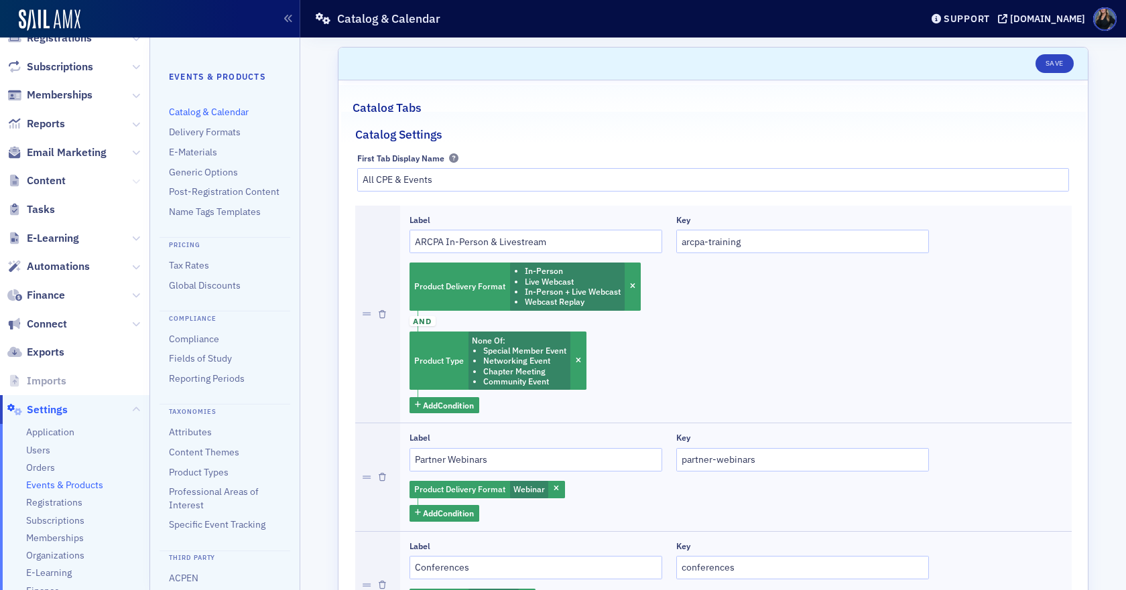
click at [132, 183] on icon at bounding box center [136, 182] width 8 height 8
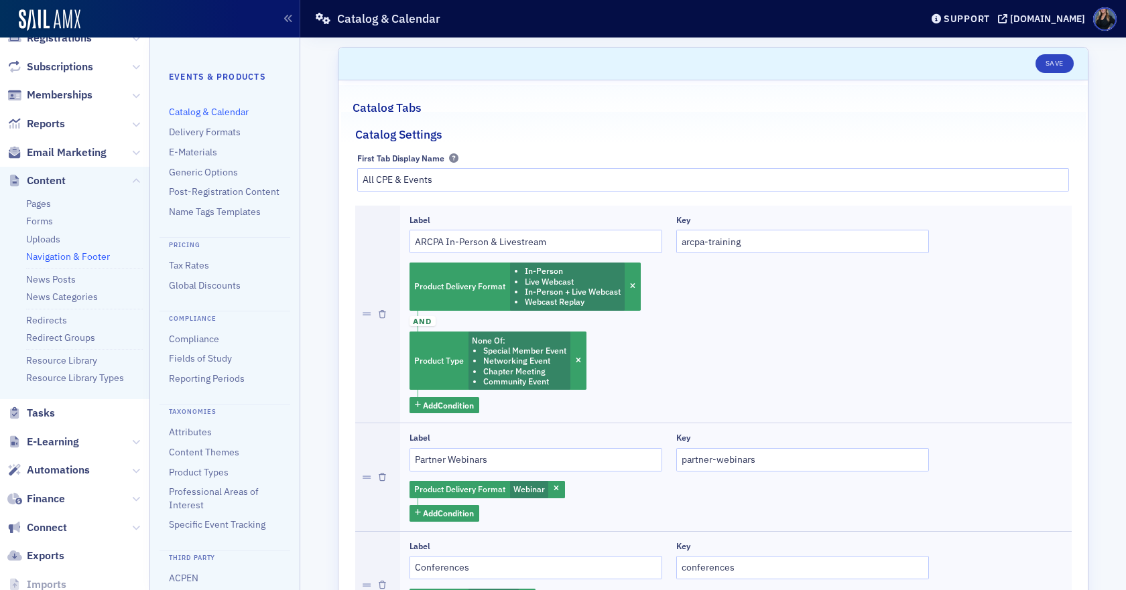
click at [68, 254] on link "Navigation & Footer" at bounding box center [68, 257] width 84 height 12
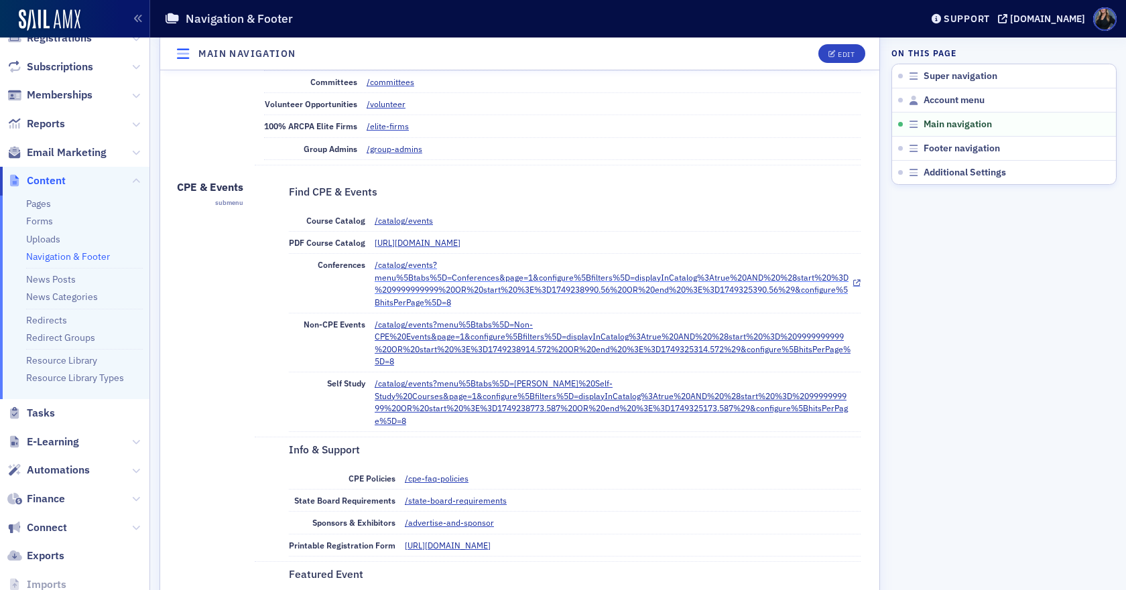
scroll to position [737, 0]
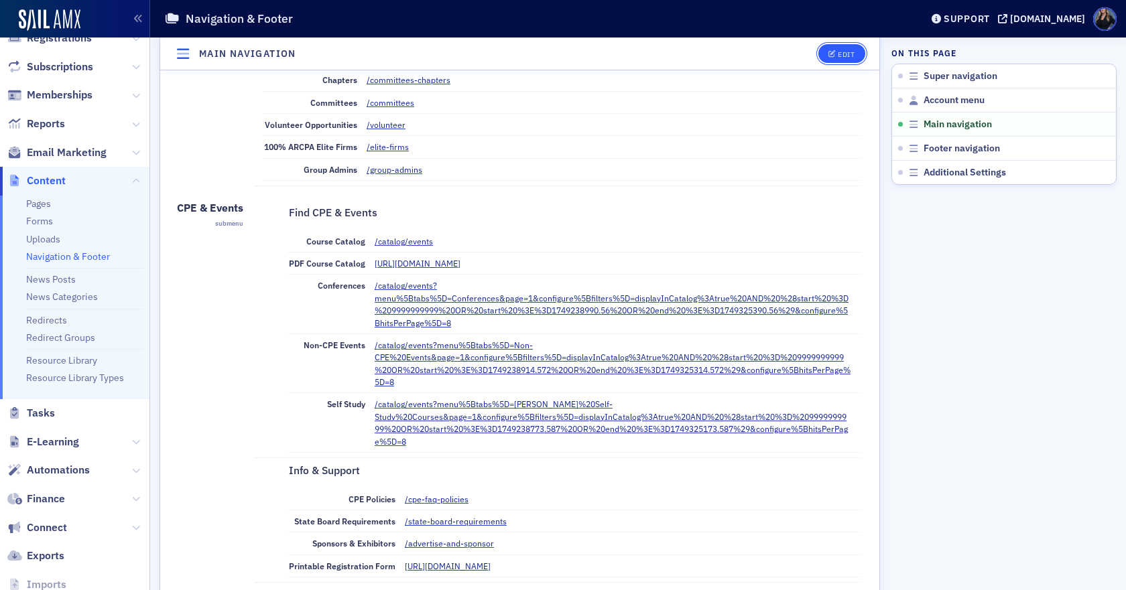
click at [838, 51] on div "Edit" at bounding box center [846, 53] width 17 height 7
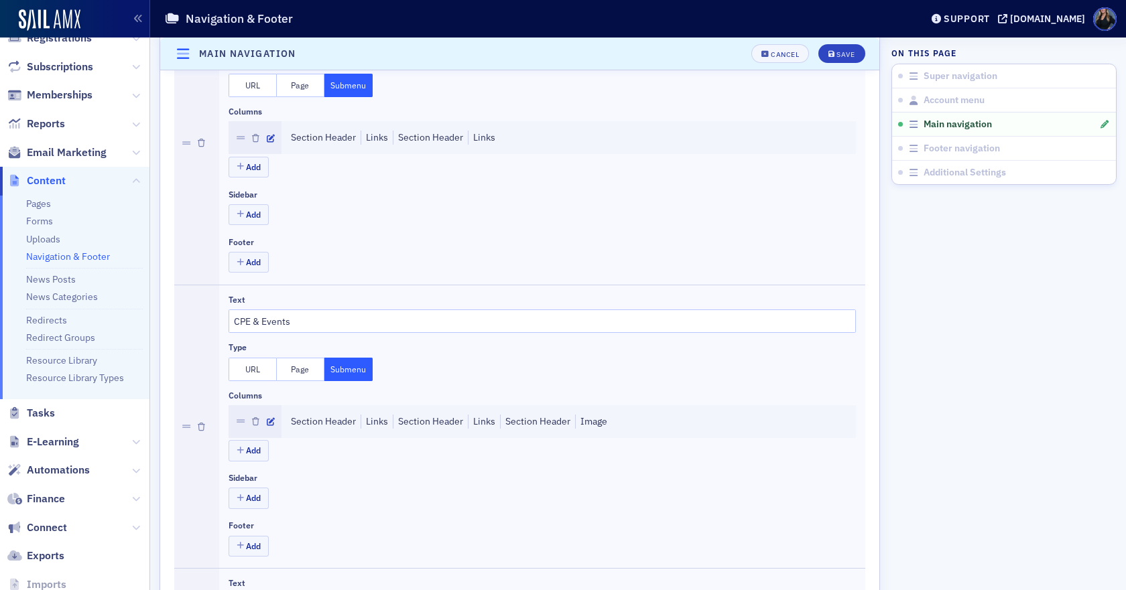
scroll to position [684, 0]
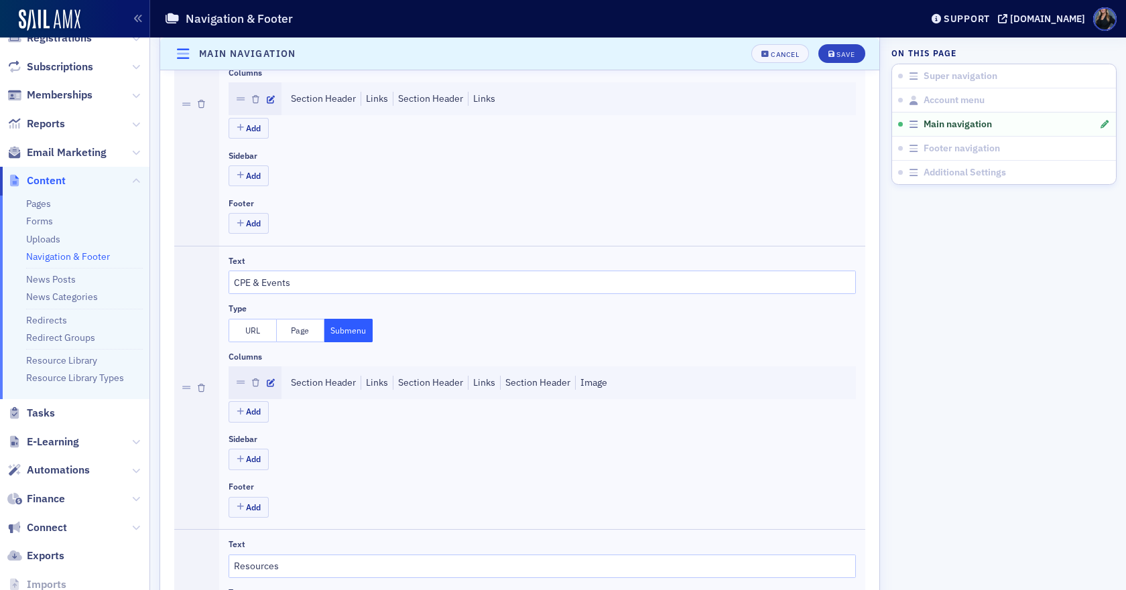
click at [359, 332] on button "Submenu" at bounding box center [348, 330] width 48 height 23
click at [272, 382] on icon "button" at bounding box center [271, 383] width 8 height 8
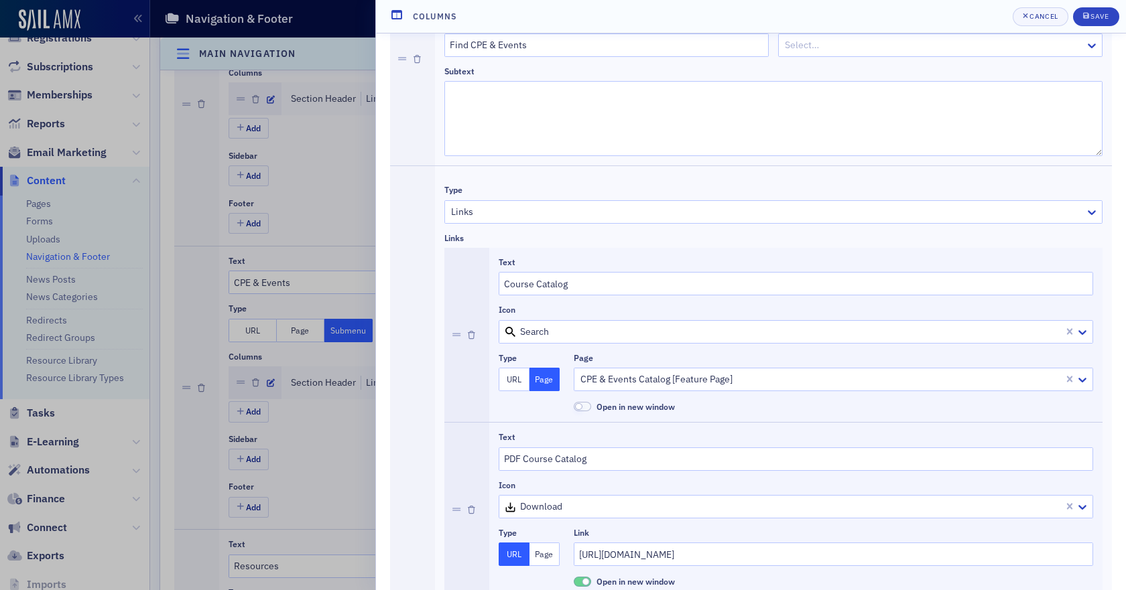
scroll to position [134, 0]
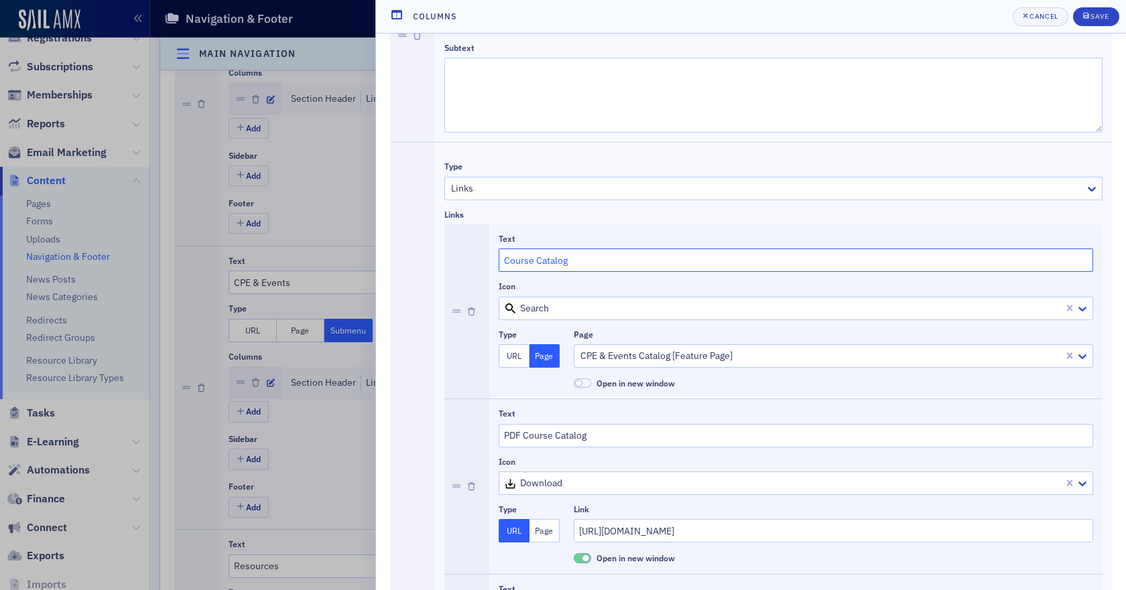
drag, startPoint x: 533, startPoint y: 259, endPoint x: 446, endPoint y: 270, distance: 88.5
click at [446, 270] on li "Text Course Catalog Icon search Type URL Page Page CPE & Events Catalog [Featur…" at bounding box center [773, 312] width 658 height 174
type input "Catalog"
click at [556, 434] on input "PDF Course Catalog" at bounding box center [796, 435] width 594 height 23
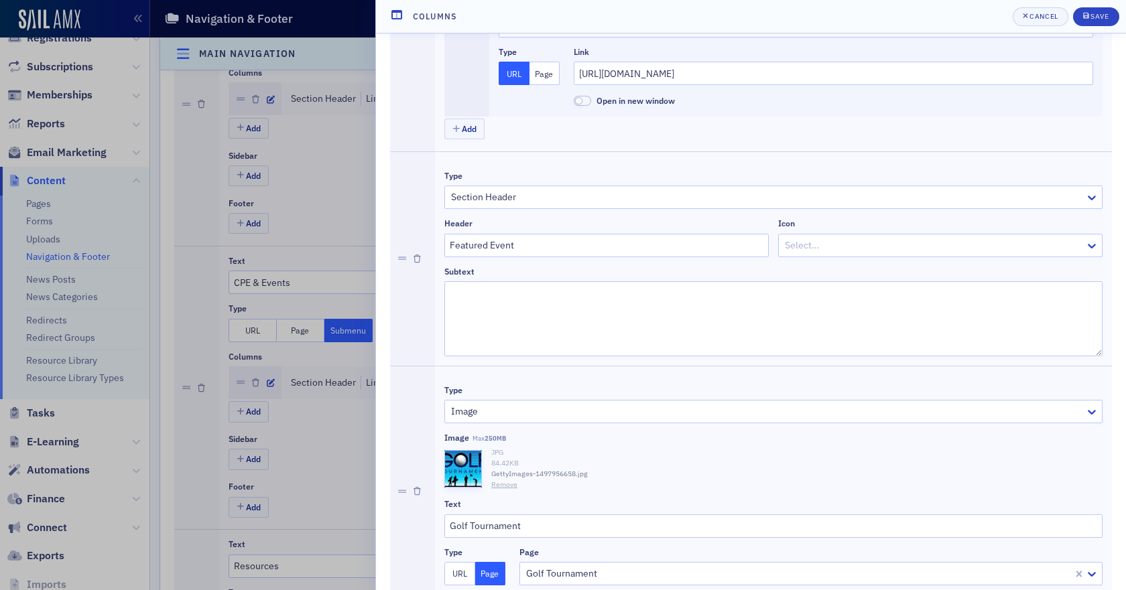
scroll to position [2215, 0]
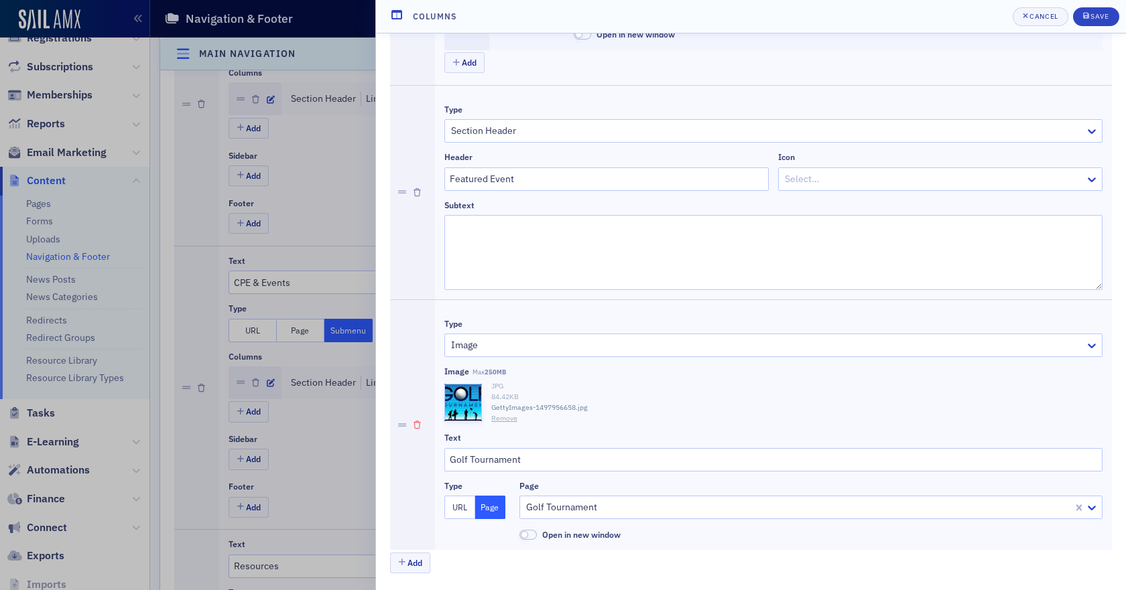
type input "PDF Catalog"
click at [417, 424] on icon "button" at bounding box center [417, 426] width 7 height 8
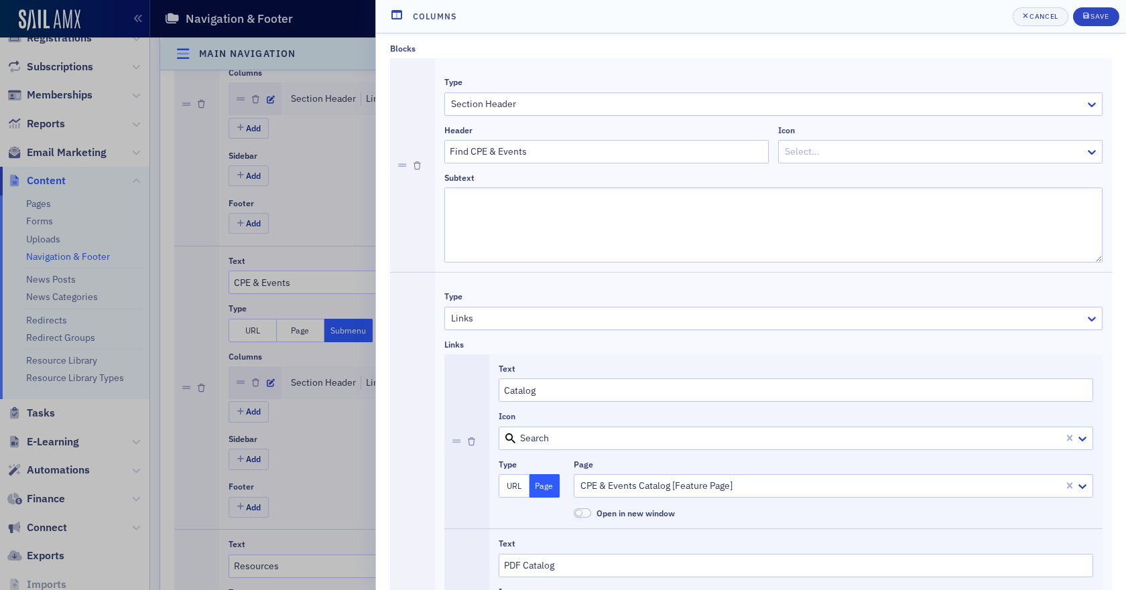
scroll to position [0, 0]
click at [1102, 13] on div "Save" at bounding box center [1099, 16] width 18 height 7
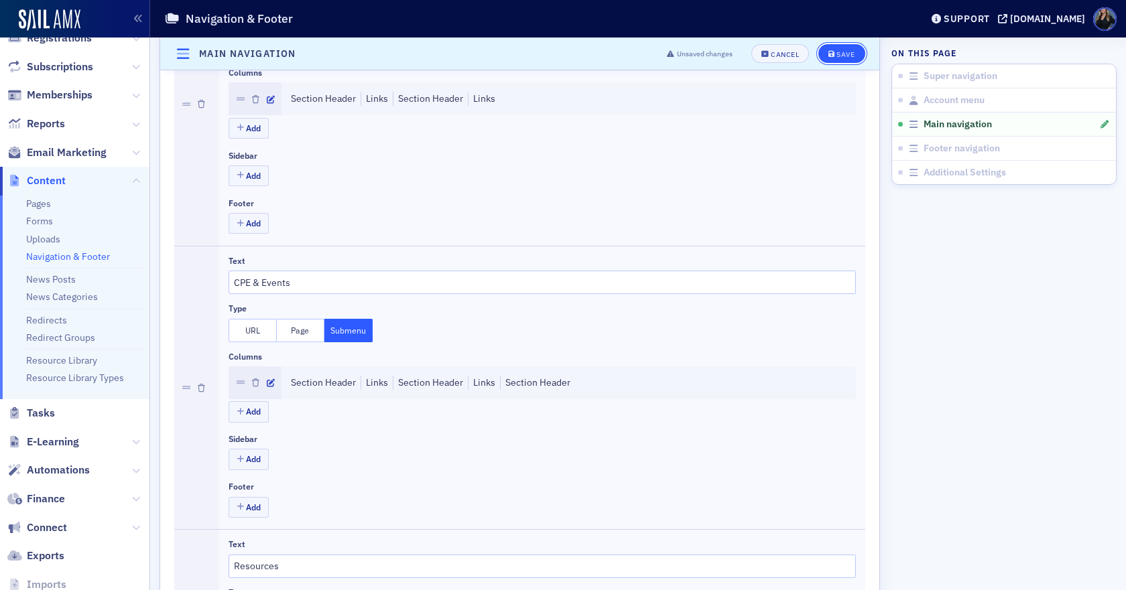
click at [840, 52] on div "Save" at bounding box center [845, 53] width 18 height 7
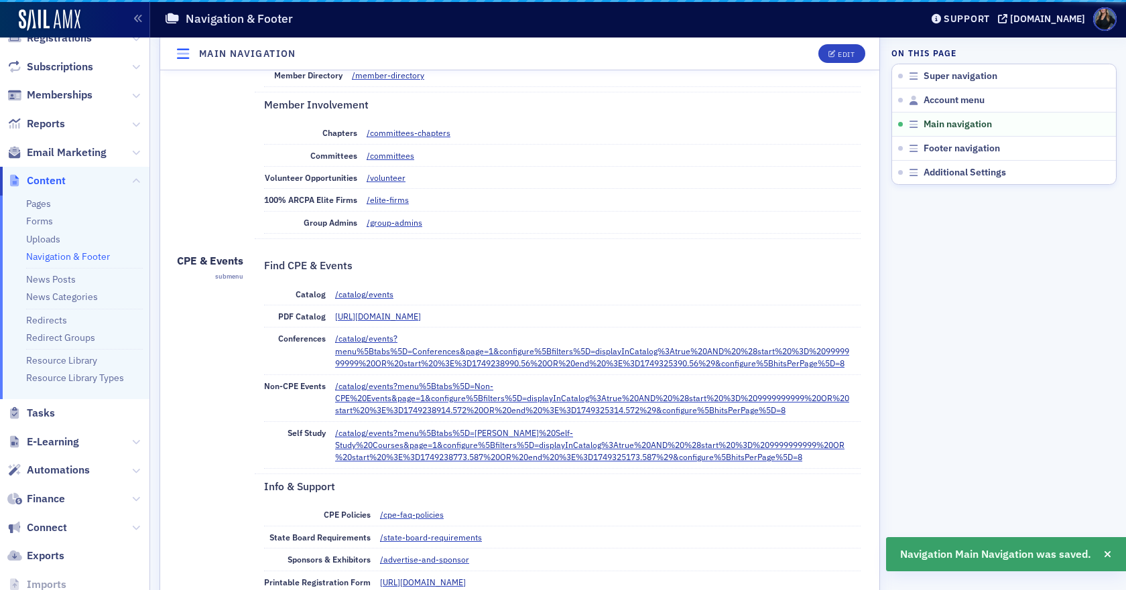
scroll to position [550, 0]
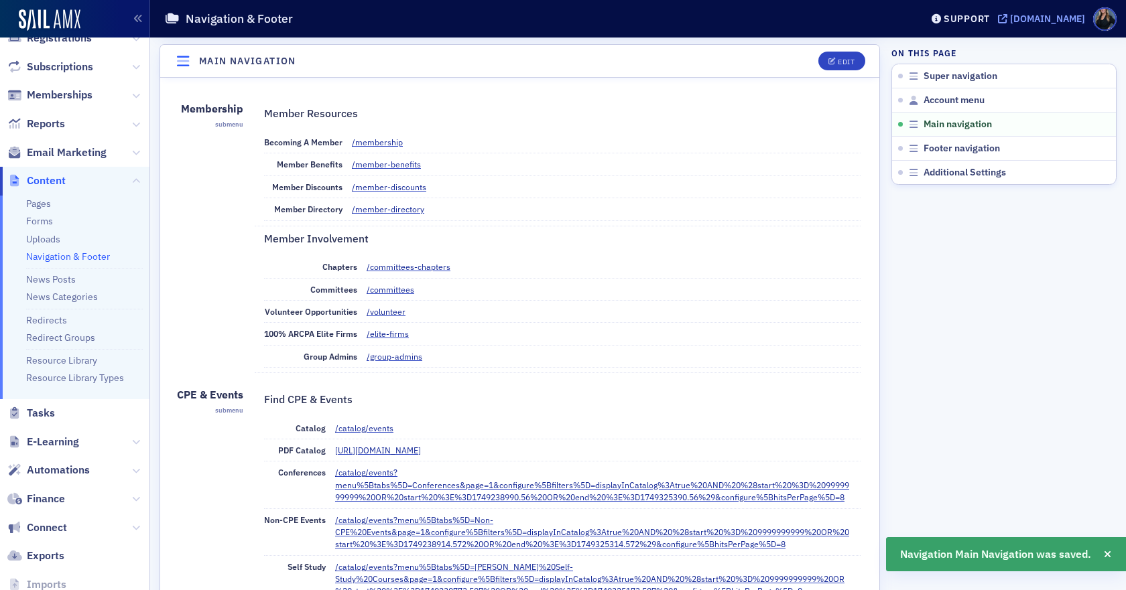
click at [1010, 17] on div "[DOMAIN_NAME]" at bounding box center [1047, 19] width 75 height 12
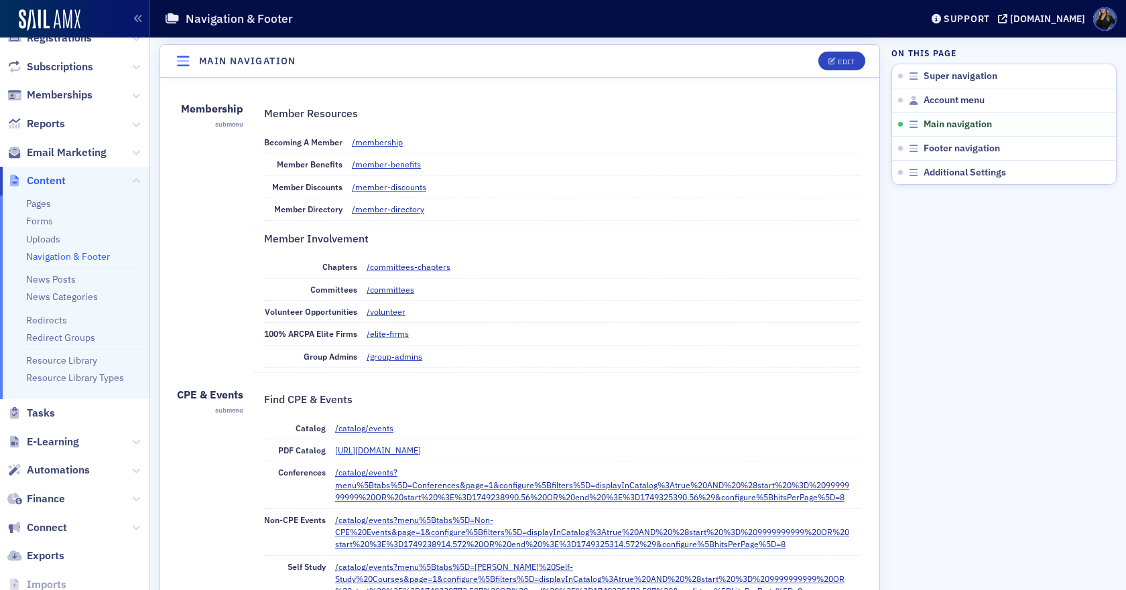
scroll to position [751, 0]
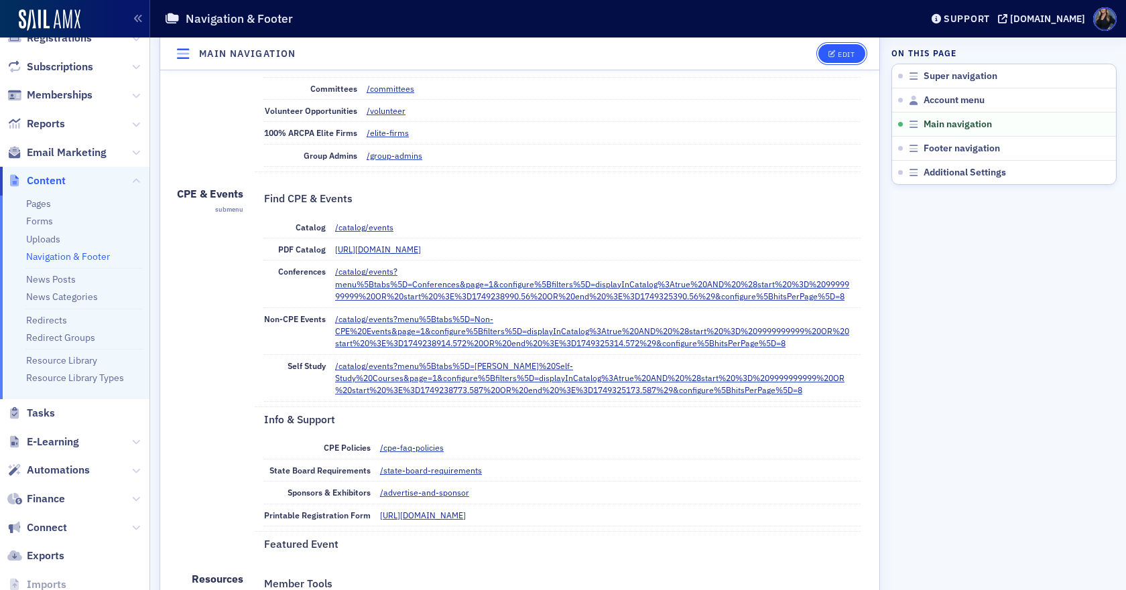
click at [838, 55] on div "Edit" at bounding box center [846, 53] width 17 height 7
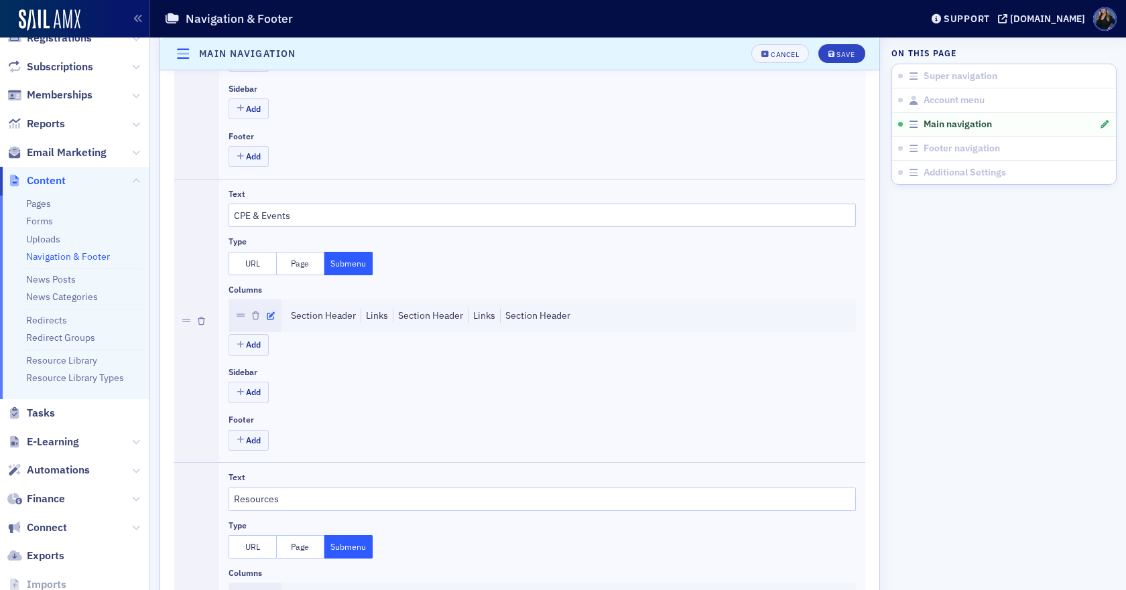
click at [273, 320] on icon "button" at bounding box center [271, 316] width 8 height 8
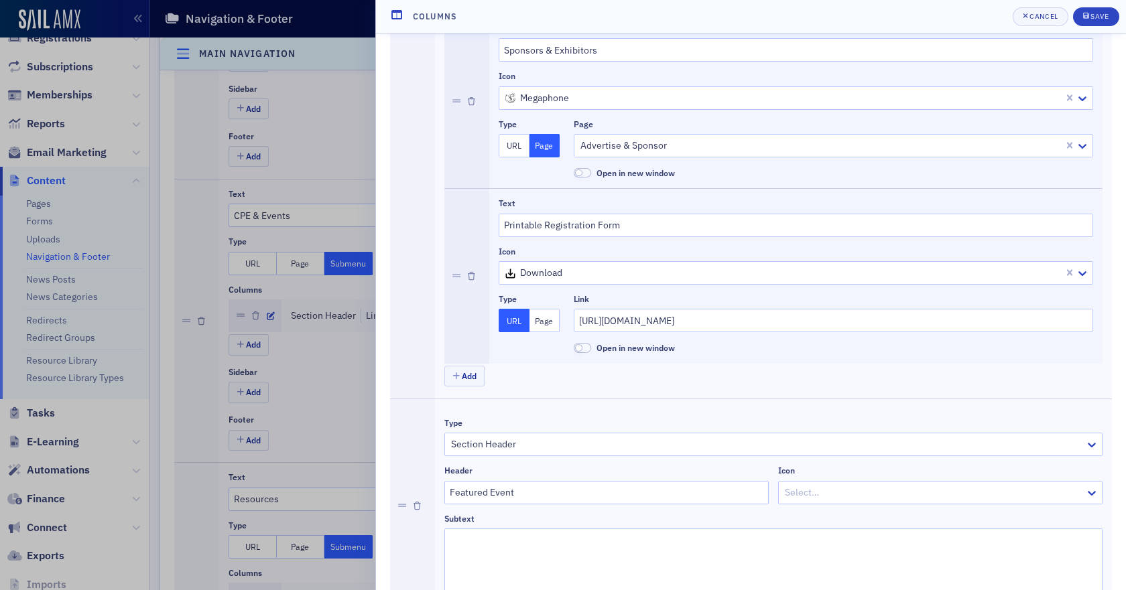
scroll to position [1964, 0]
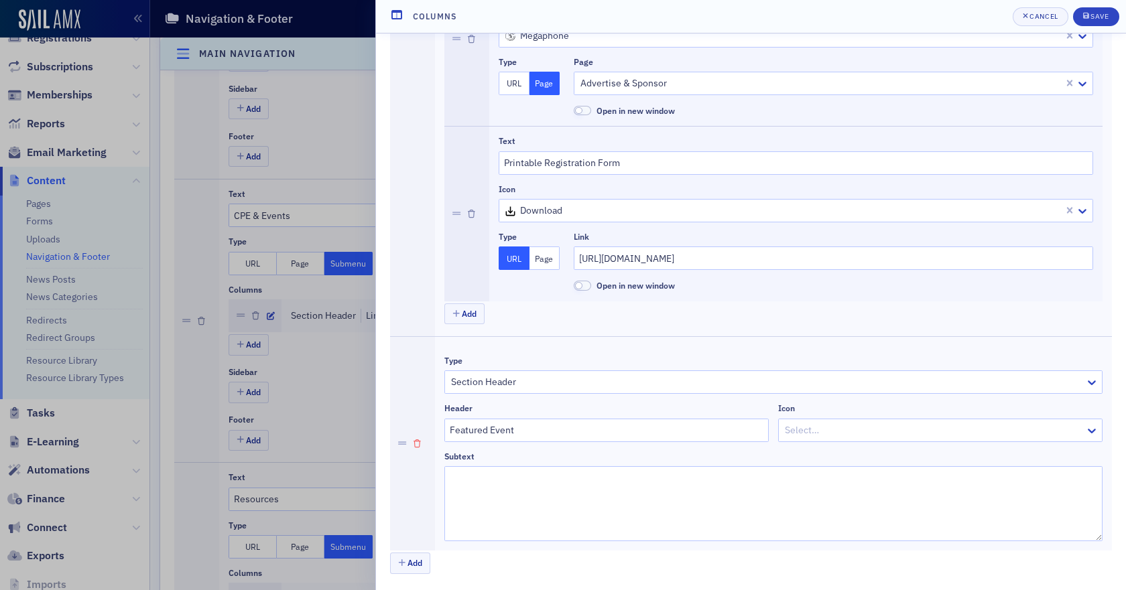
click at [418, 445] on icon "button" at bounding box center [417, 444] width 7 height 8
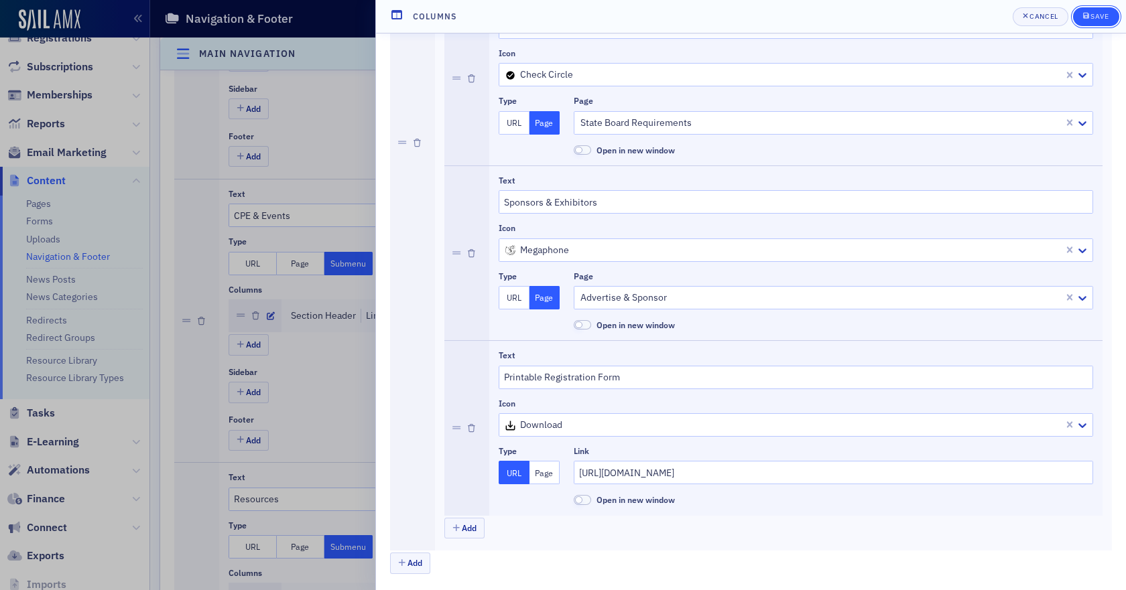
click at [1110, 9] on button "Save" at bounding box center [1096, 16] width 46 height 19
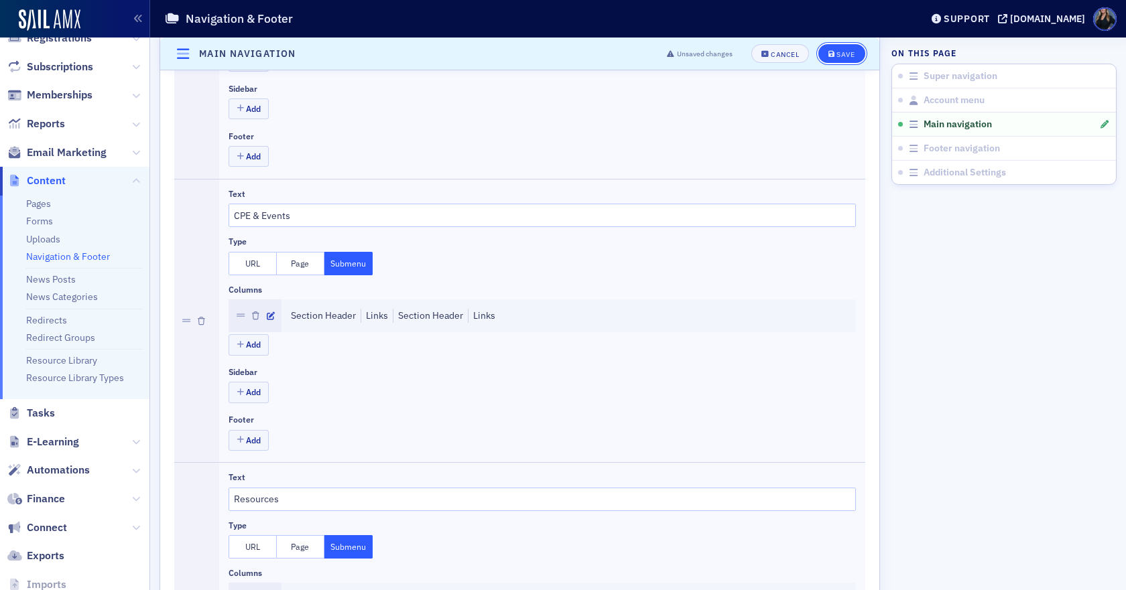
click at [845, 50] on button "Save" at bounding box center [841, 53] width 46 height 19
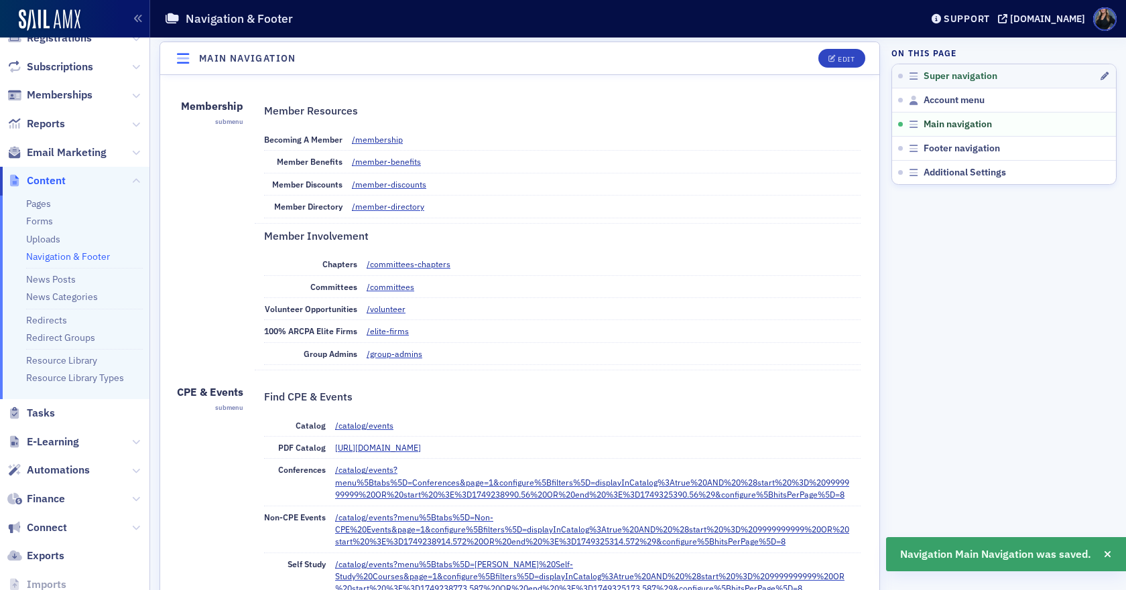
scroll to position [550, 0]
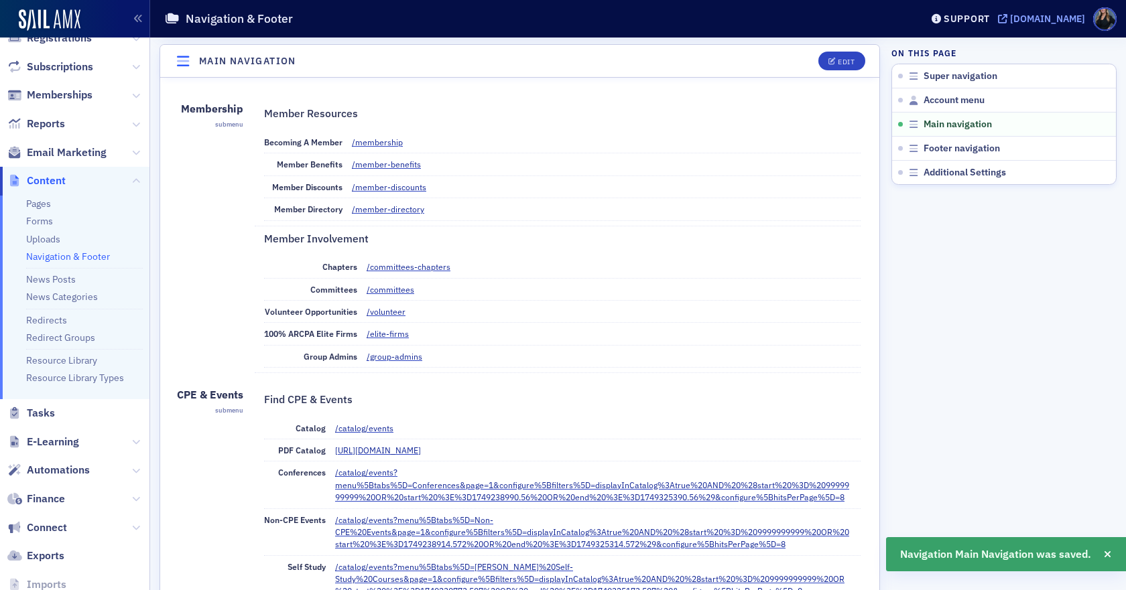
click at [1010, 13] on div "[DOMAIN_NAME]" at bounding box center [1047, 19] width 75 height 12
